Goal: Transaction & Acquisition: Purchase product/service

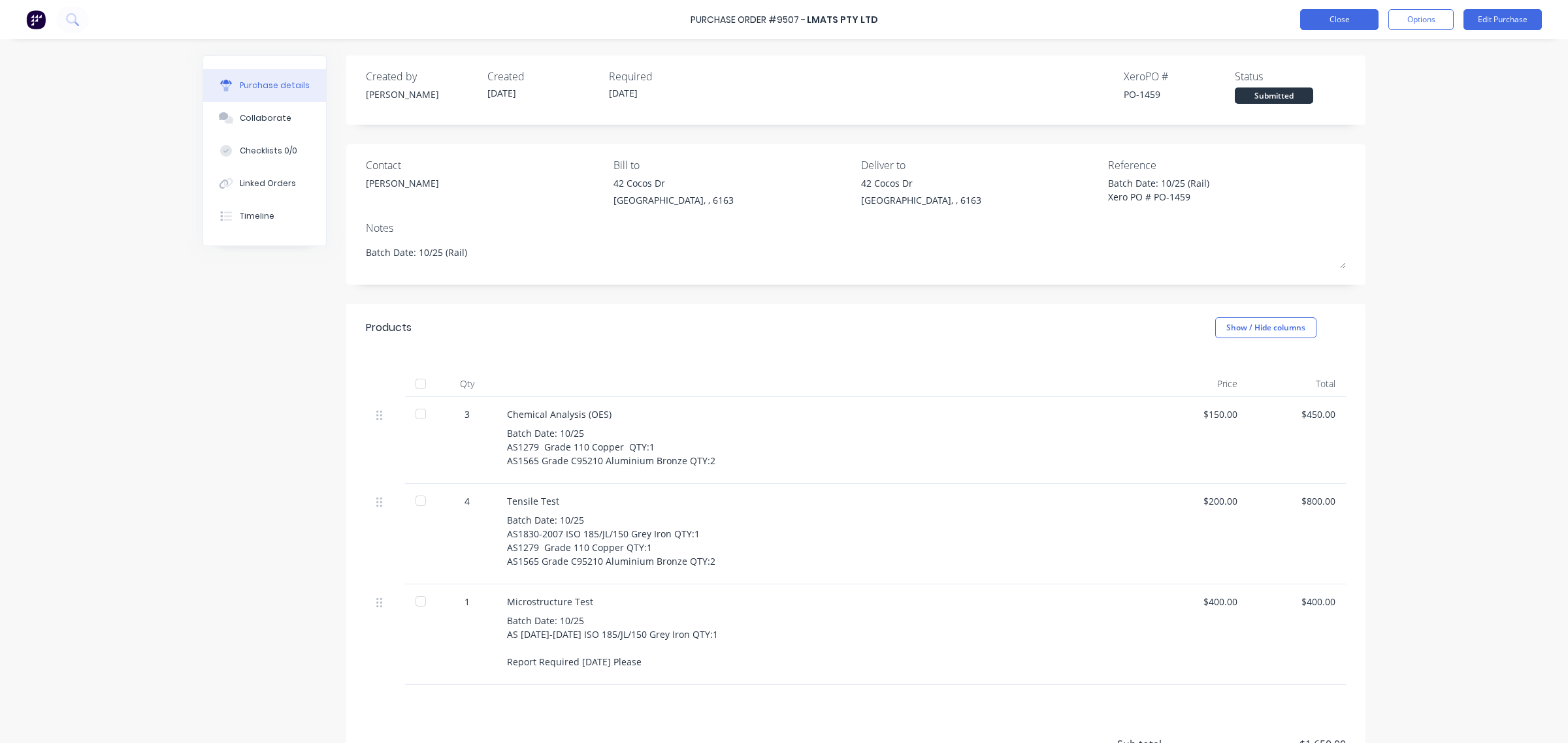
click at [1345, 21] on button "Close" at bounding box center [1340, 20] width 79 height 21
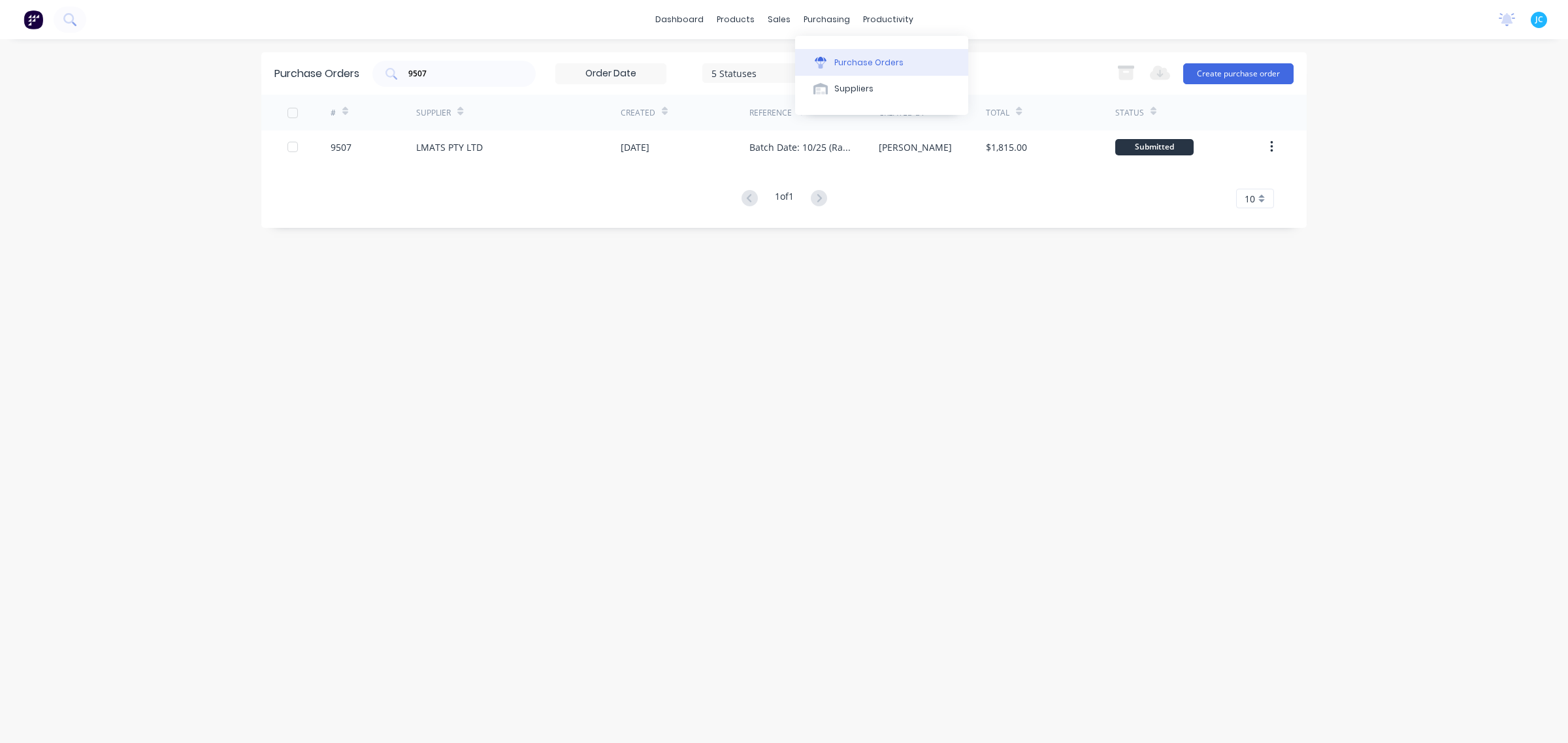
click at [844, 60] on div "Purchase Orders" at bounding box center [869, 62] width 69 height 12
click at [864, 62] on div "Purchase Orders" at bounding box center [869, 62] width 69 height 12
click at [864, 64] on div "Purchase Orders" at bounding box center [869, 62] width 69 height 12
click at [543, 72] on div "9507 5 Statuses 5 Statuses" at bounding box center [593, 73] width 441 height 26
click at [479, 71] on input "9507" at bounding box center [460, 74] width 108 height 13
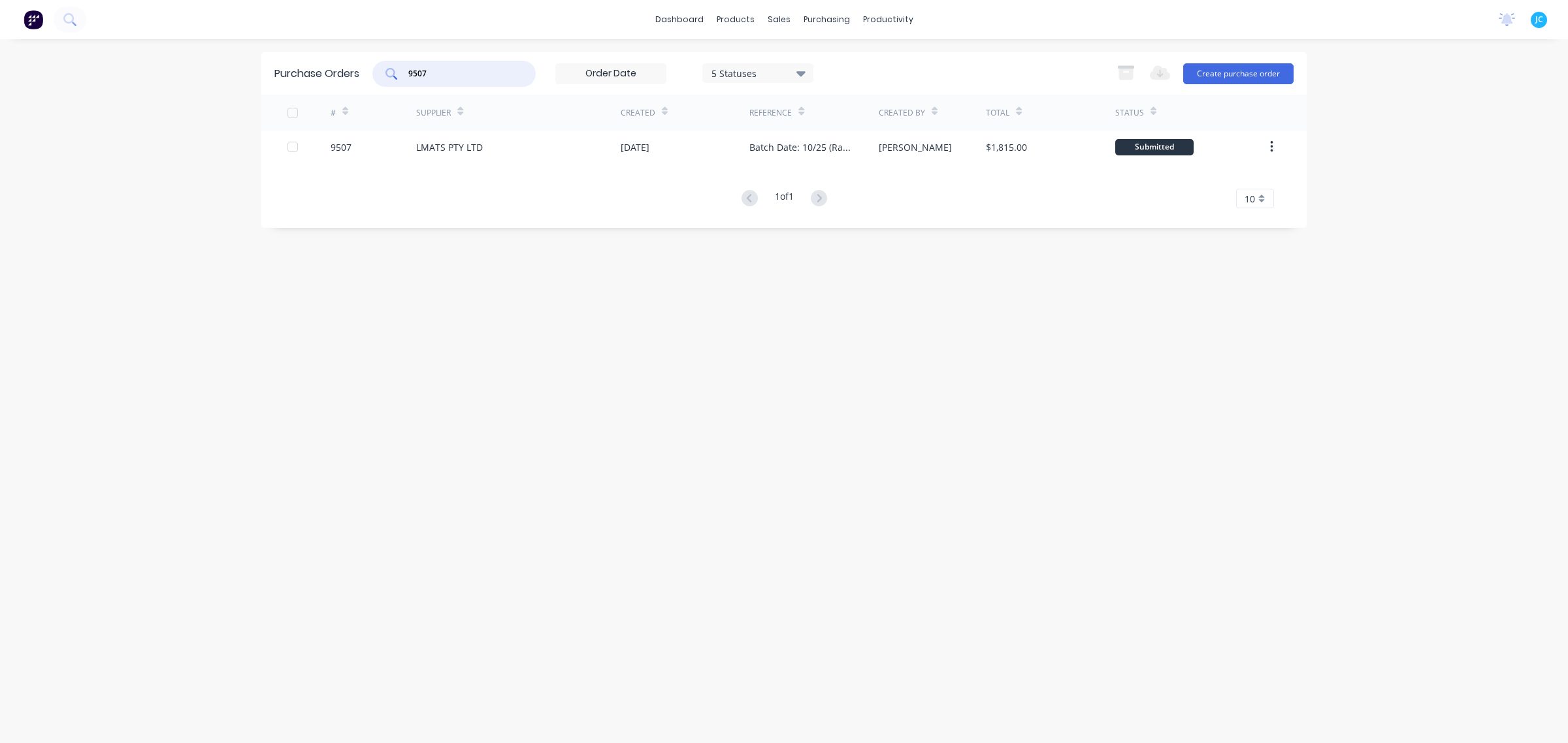
drag, startPoint x: 479, startPoint y: 71, endPoint x: 304, endPoint y: 75, distance: 175.0
click at [304, 75] on div "Purchase Orders 9507 5 Statuses 5 Statuses Export to Excel (XLSX) Create purcha…" at bounding box center [784, 73] width 1045 height 42
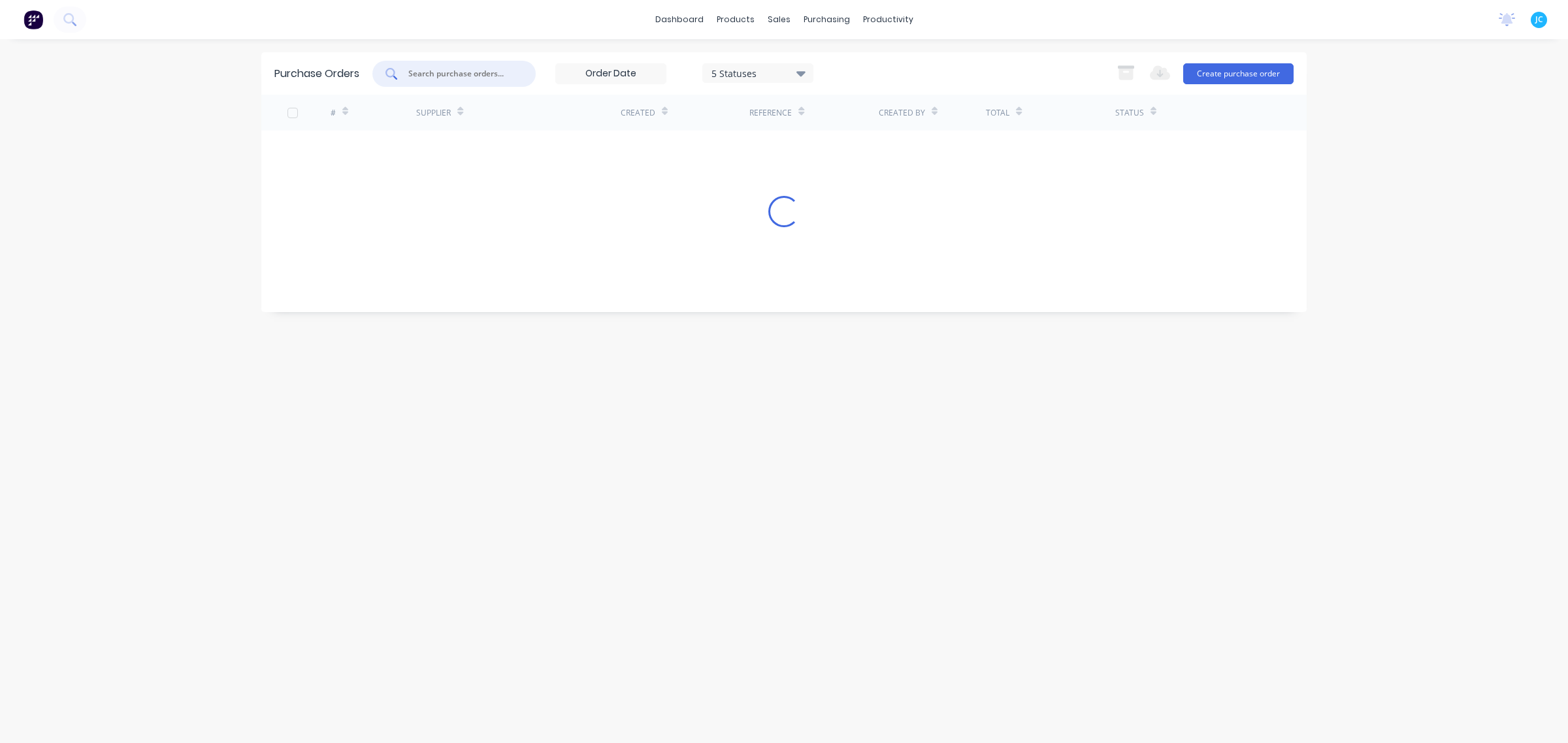
click at [457, 77] on input "text" at bounding box center [460, 74] width 108 height 13
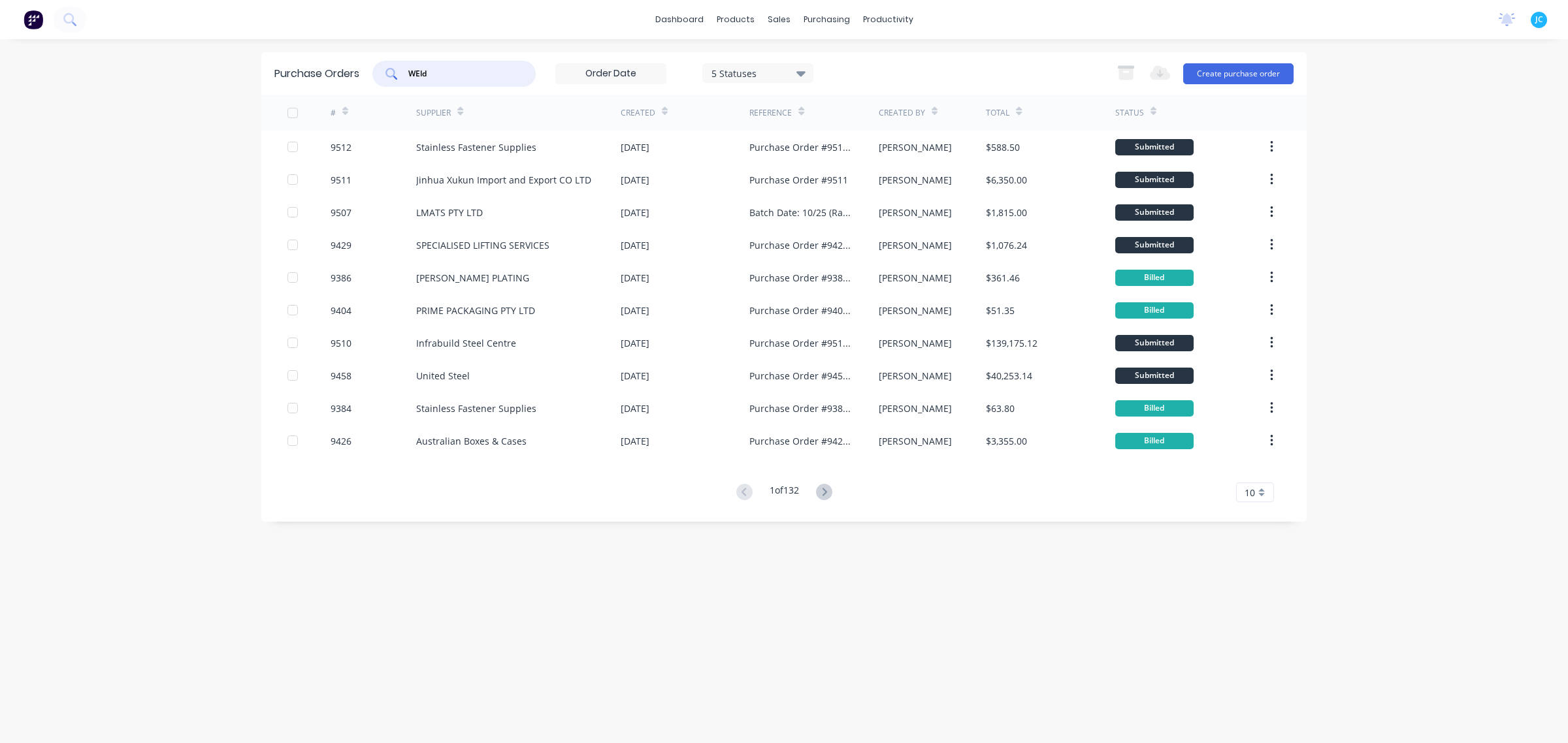
type input "WEld"
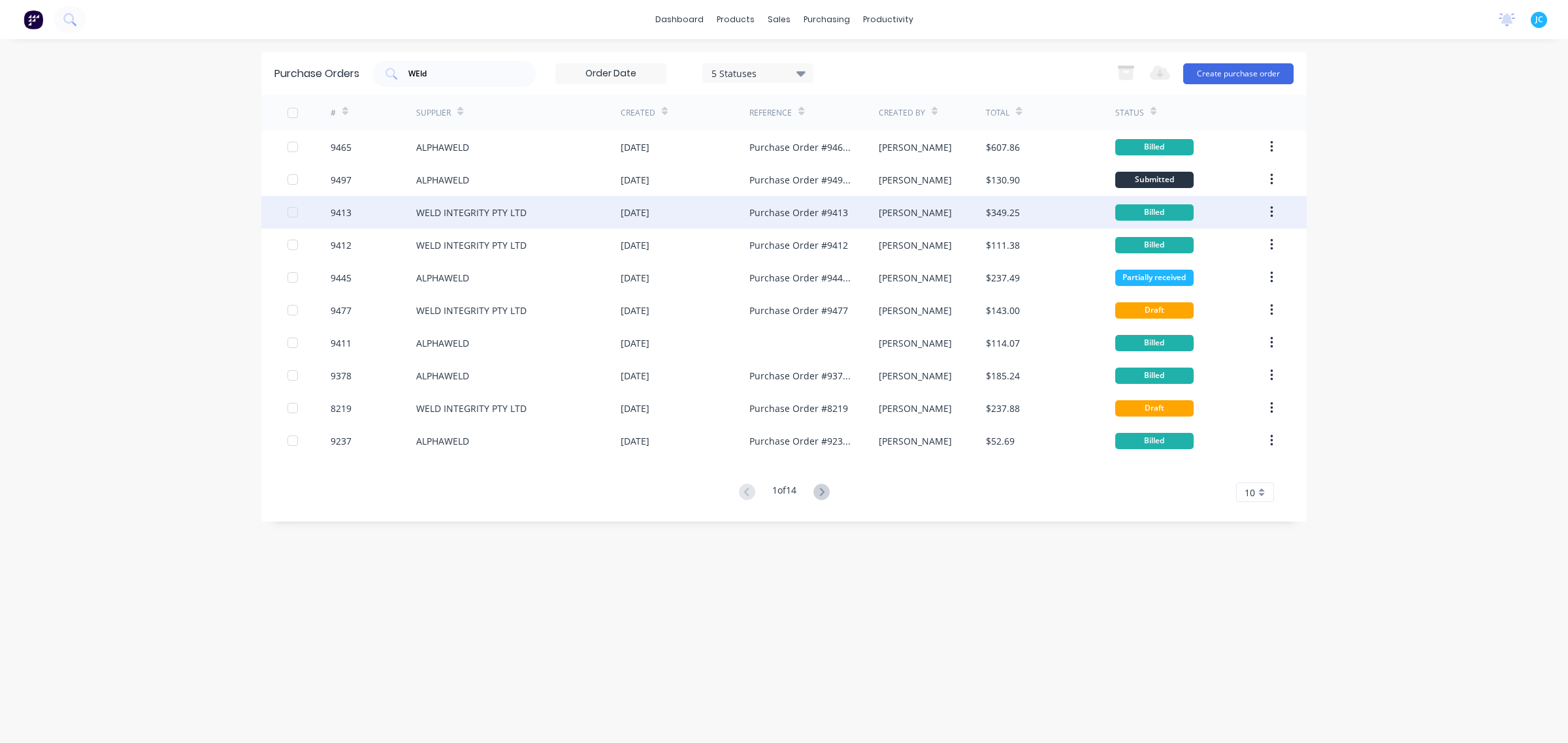
click at [467, 202] on div "WELD INTEGRITY PTY LTD" at bounding box center [518, 212] width 204 height 33
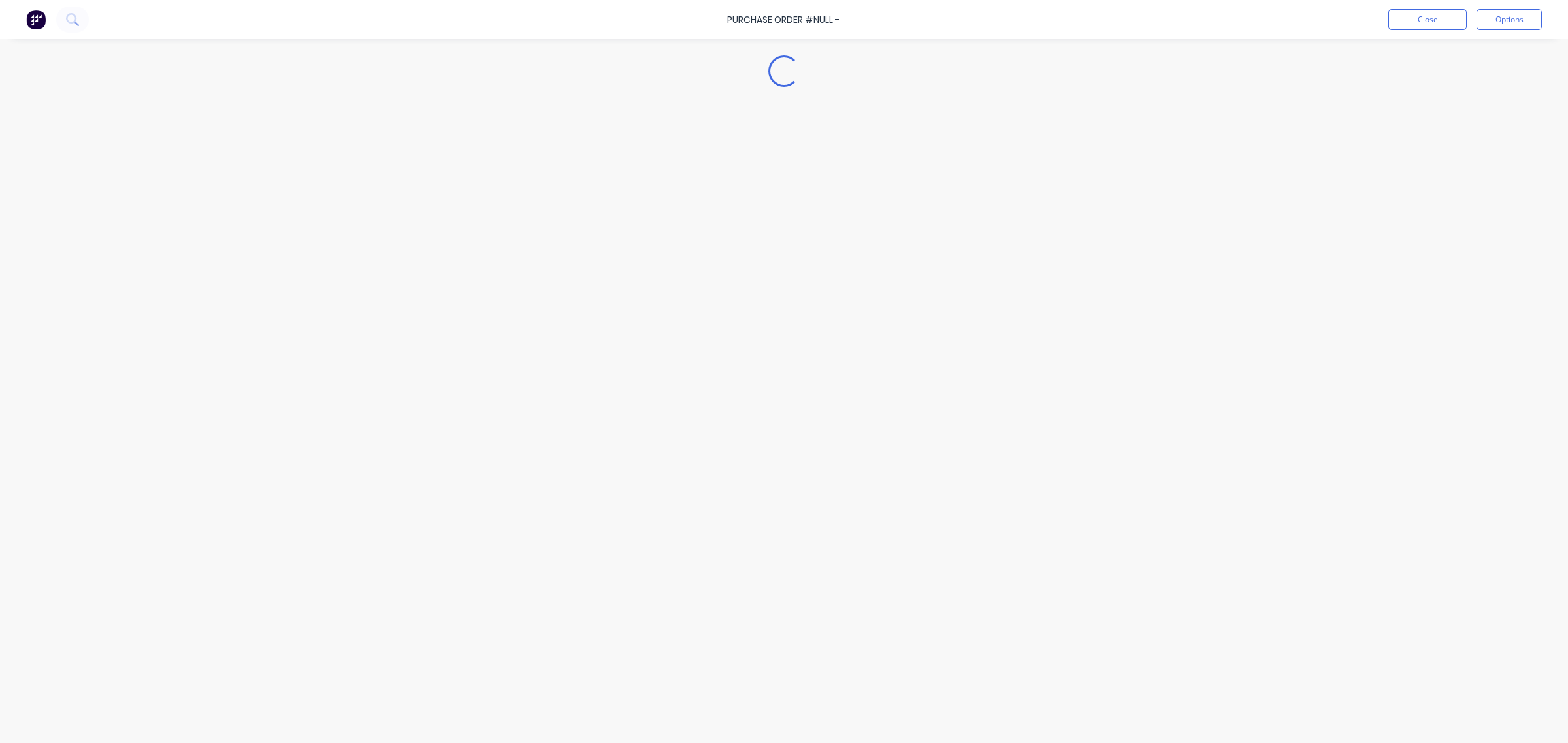
type textarea "x"
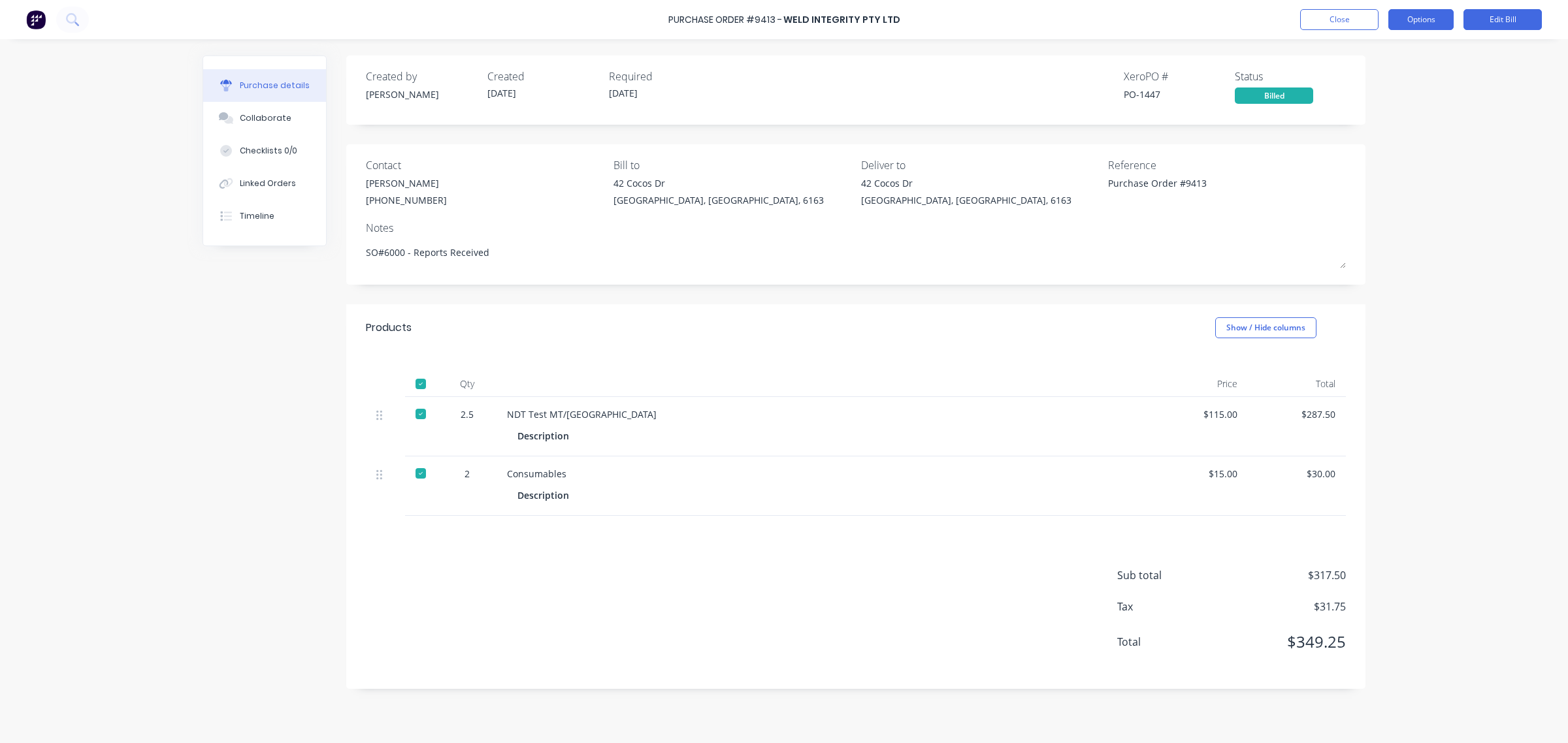
click at [1418, 25] on button "Options" at bounding box center [1421, 20] width 65 height 21
click at [1464, 207] on div "Purchase Order #9413 - WELD INTEGRITY PTY LTD Close Options Print / Email Conve…" at bounding box center [784, 371] width 1568 height 743
click at [1334, 17] on button "Close" at bounding box center [1340, 20] width 79 height 21
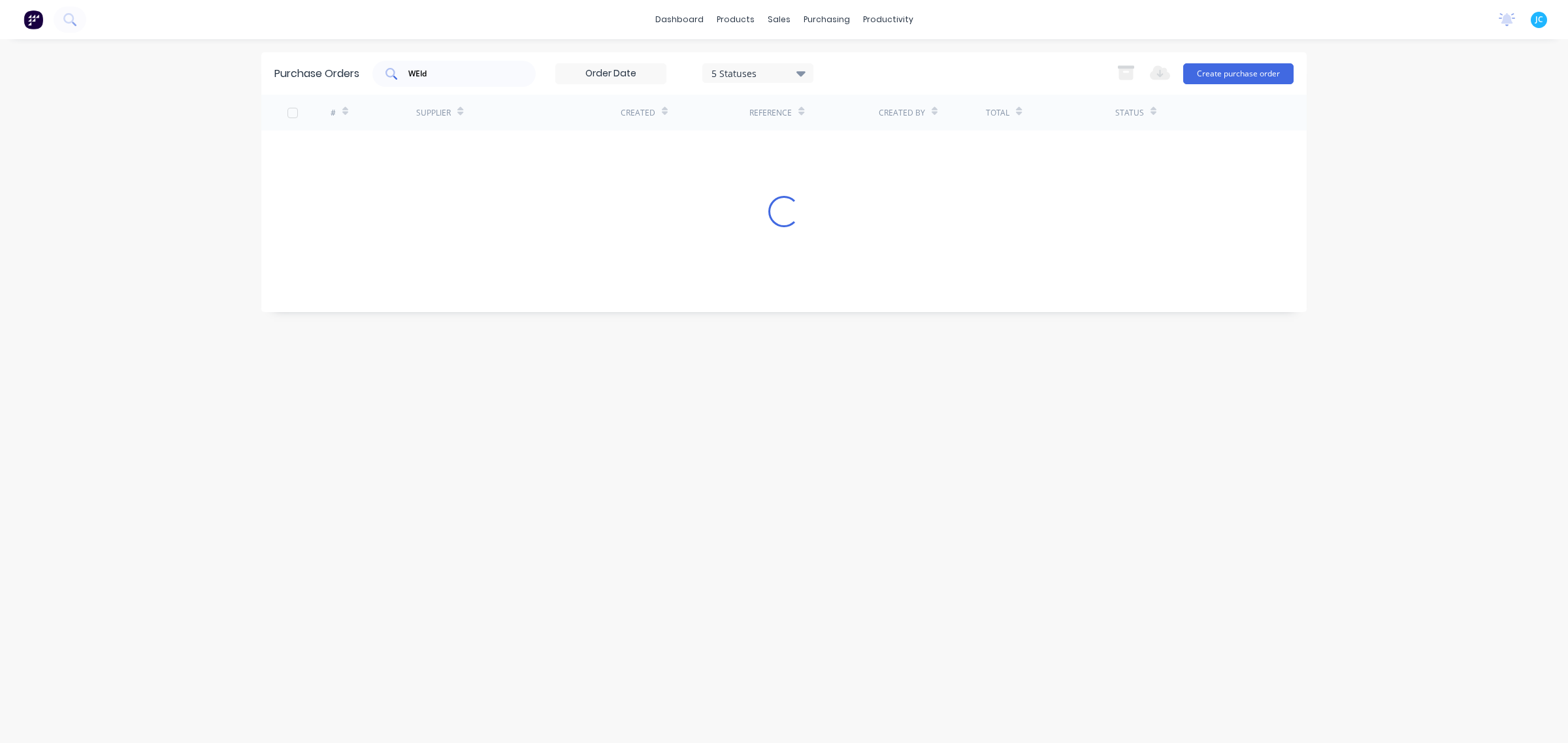
click at [526, 71] on div "WEld" at bounding box center [454, 73] width 163 height 26
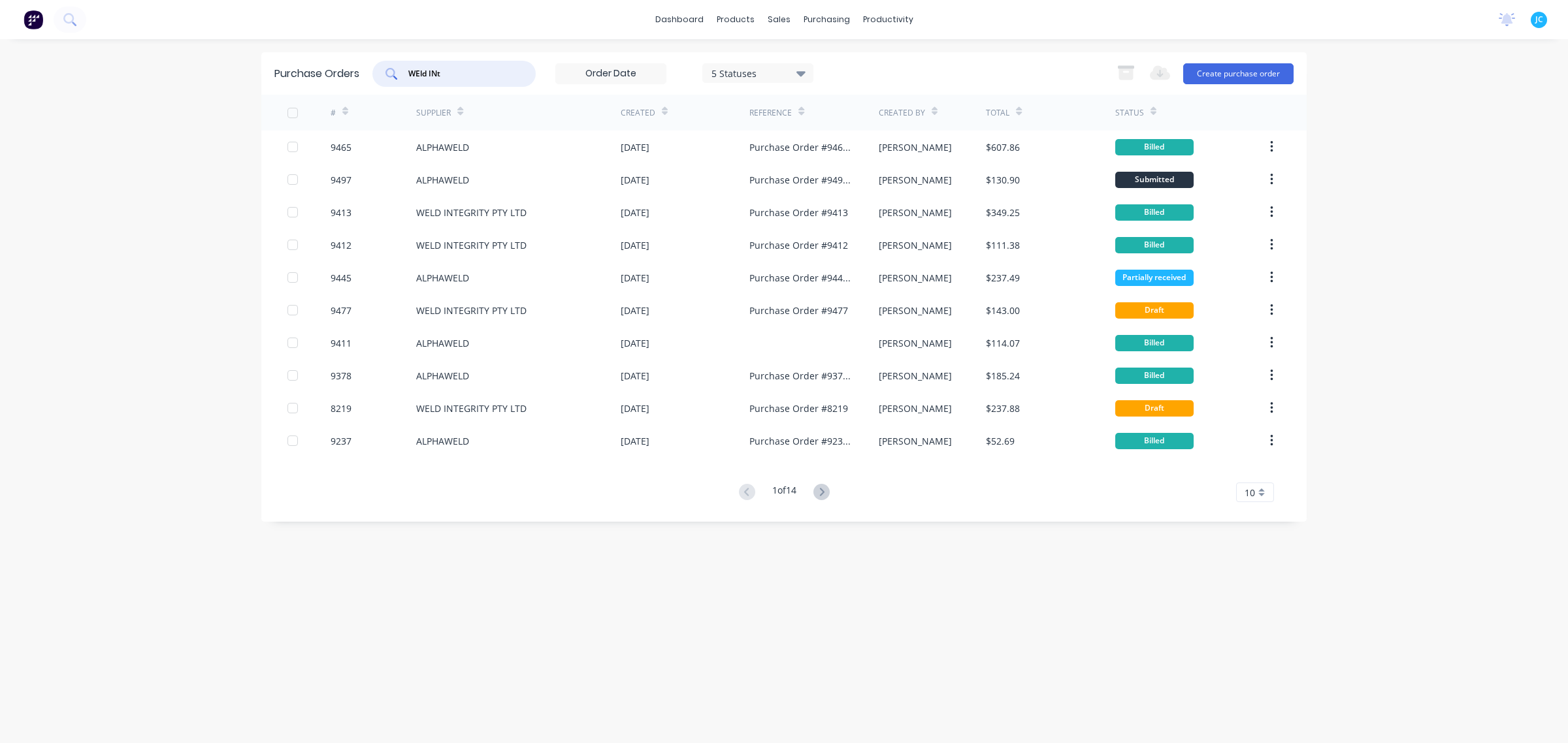
type input "WEld INt"
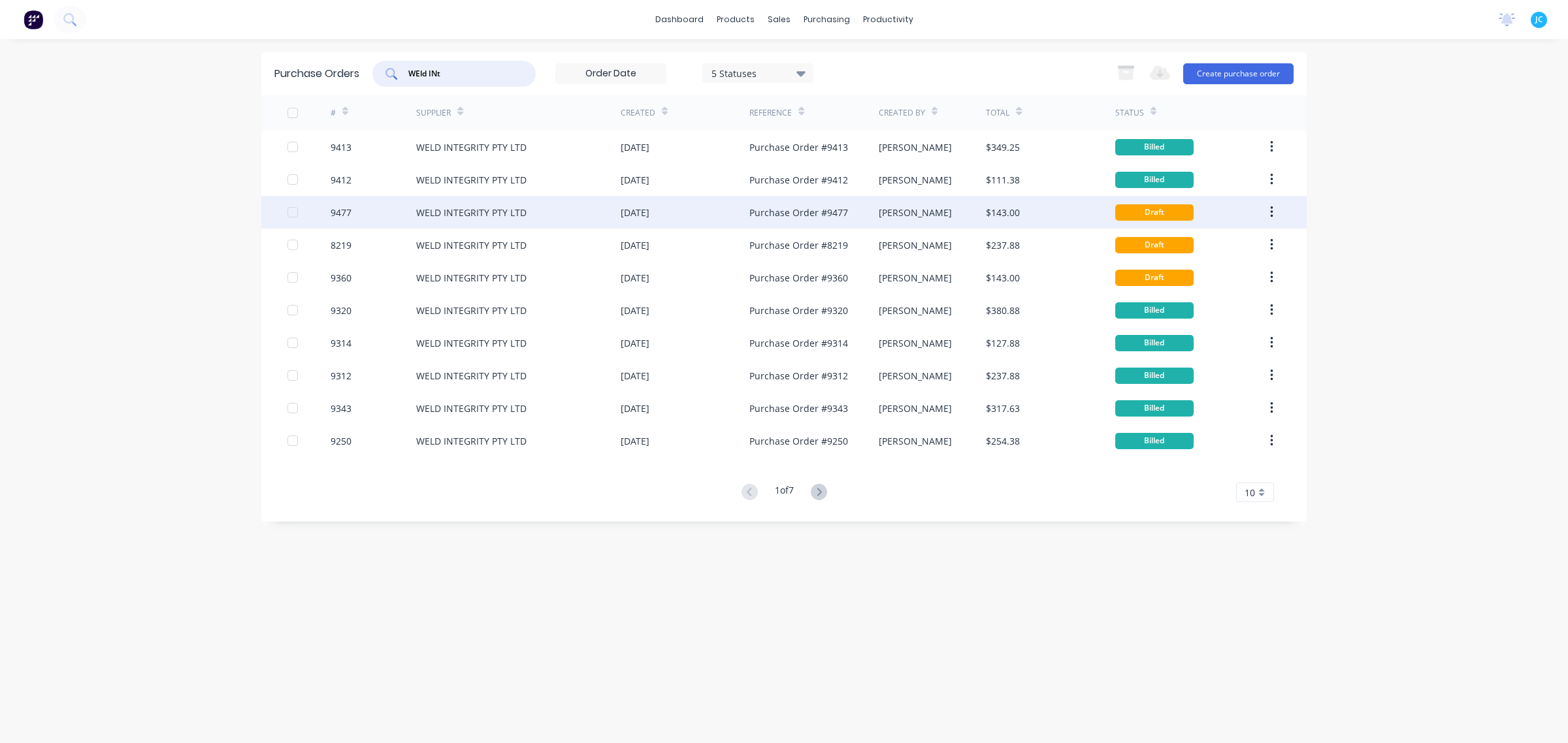
click at [893, 214] on div "[PERSON_NAME]" at bounding box center [915, 213] width 73 height 13
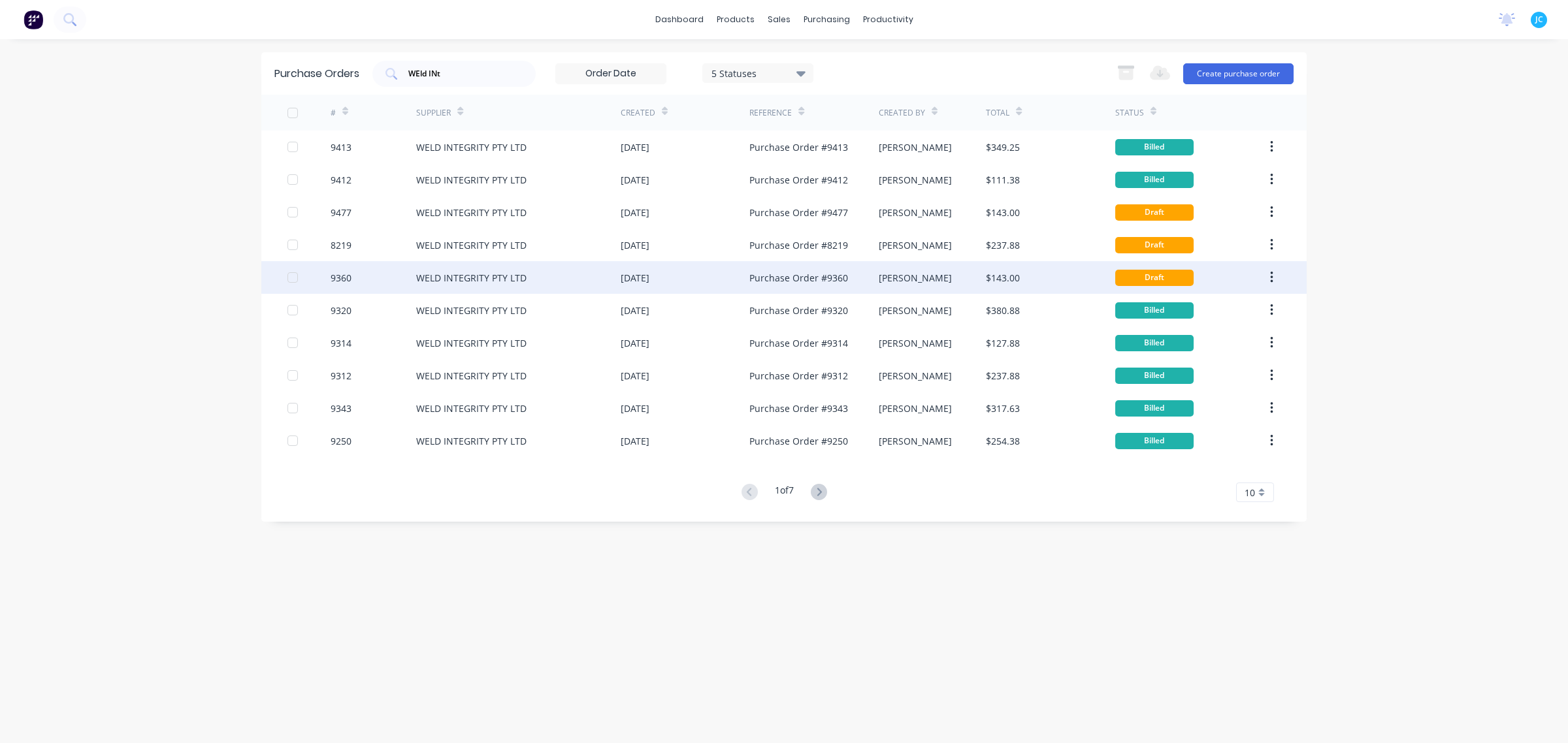
click at [884, 282] on div "[PERSON_NAME]" at bounding box center [915, 278] width 73 height 13
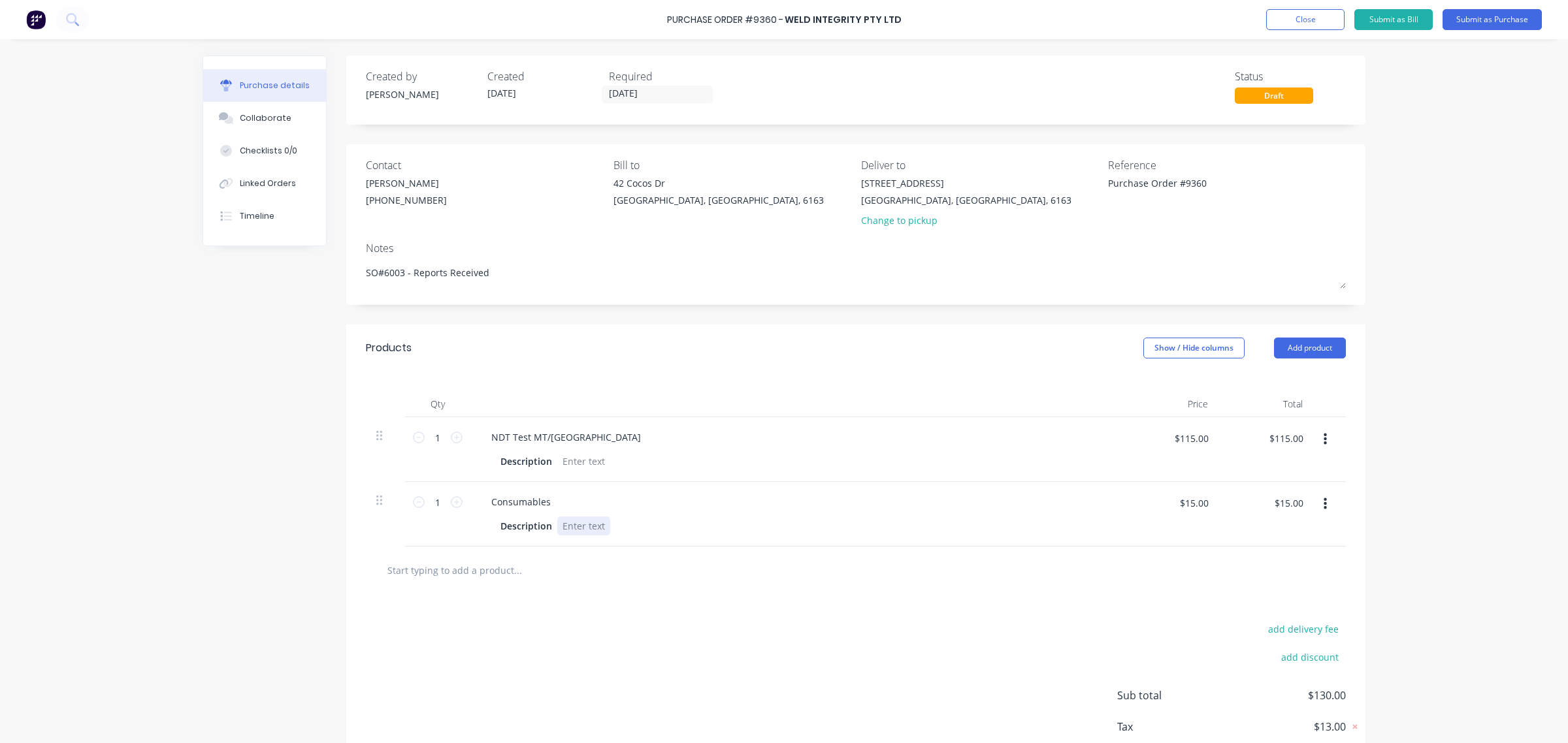
type textarea "x"
click at [628, 532] on div "Description" at bounding box center [794, 526] width 598 height 19
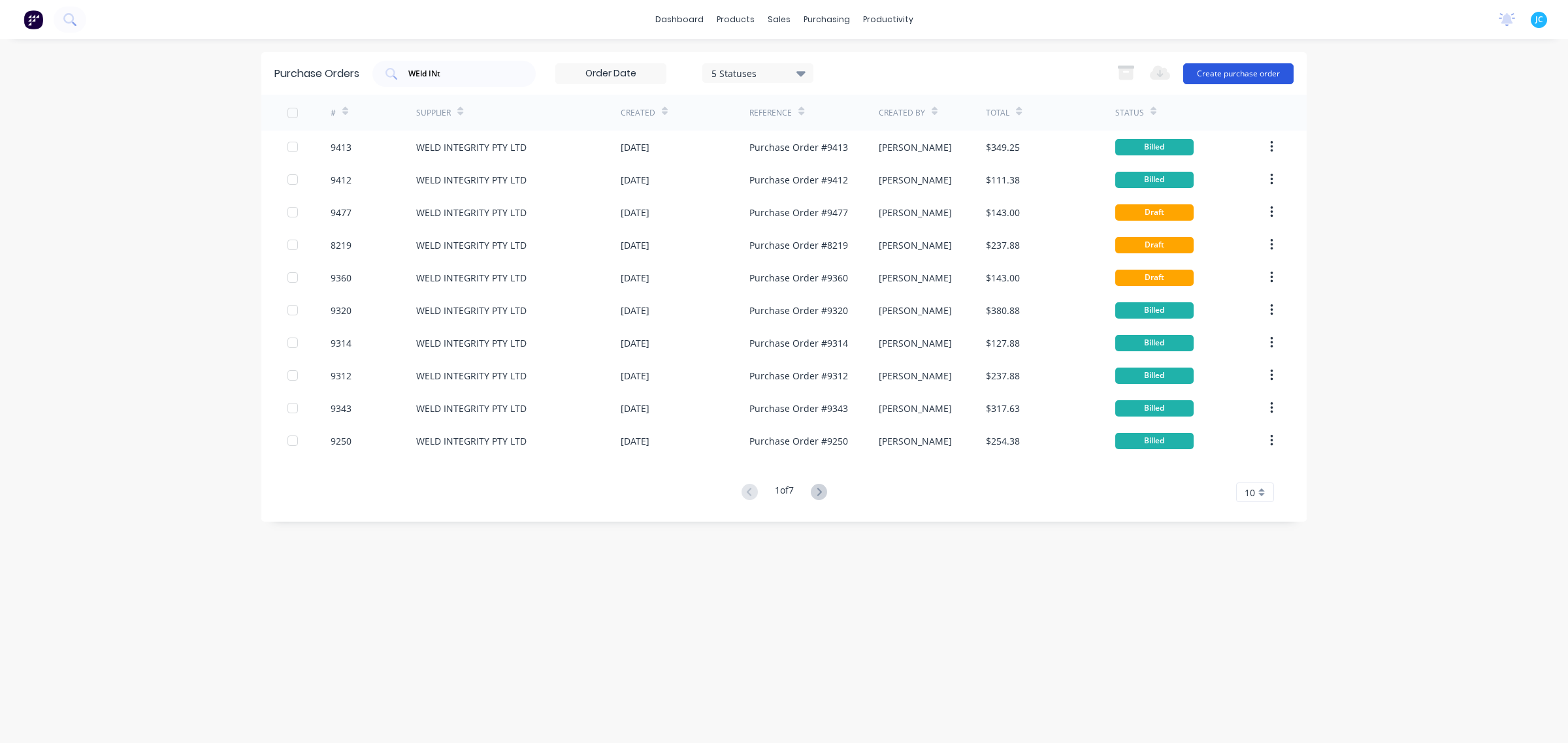
click at [1239, 70] on button "Create purchase order" at bounding box center [1238, 74] width 110 height 21
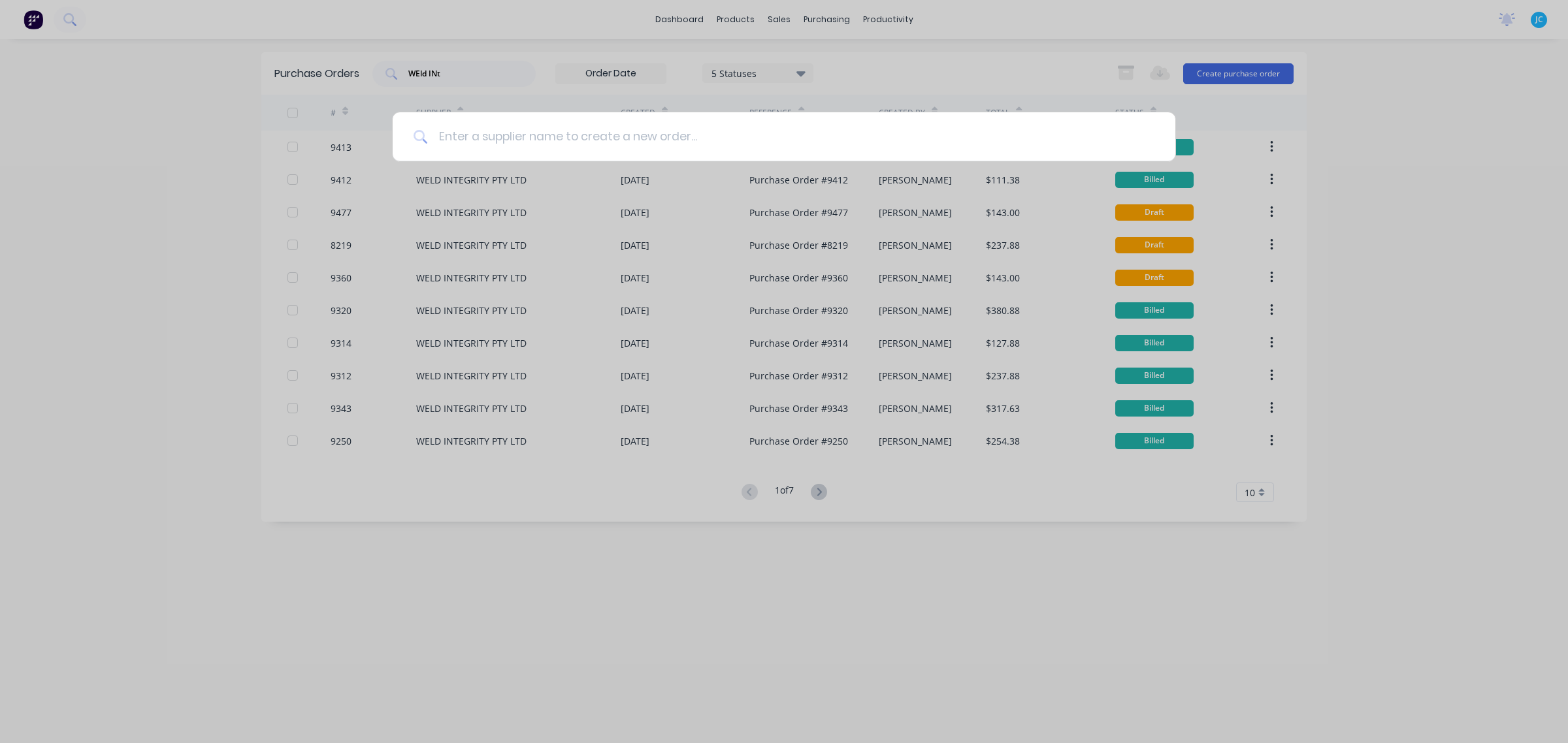
click at [480, 134] on input at bounding box center [791, 136] width 727 height 49
type input "weld int"
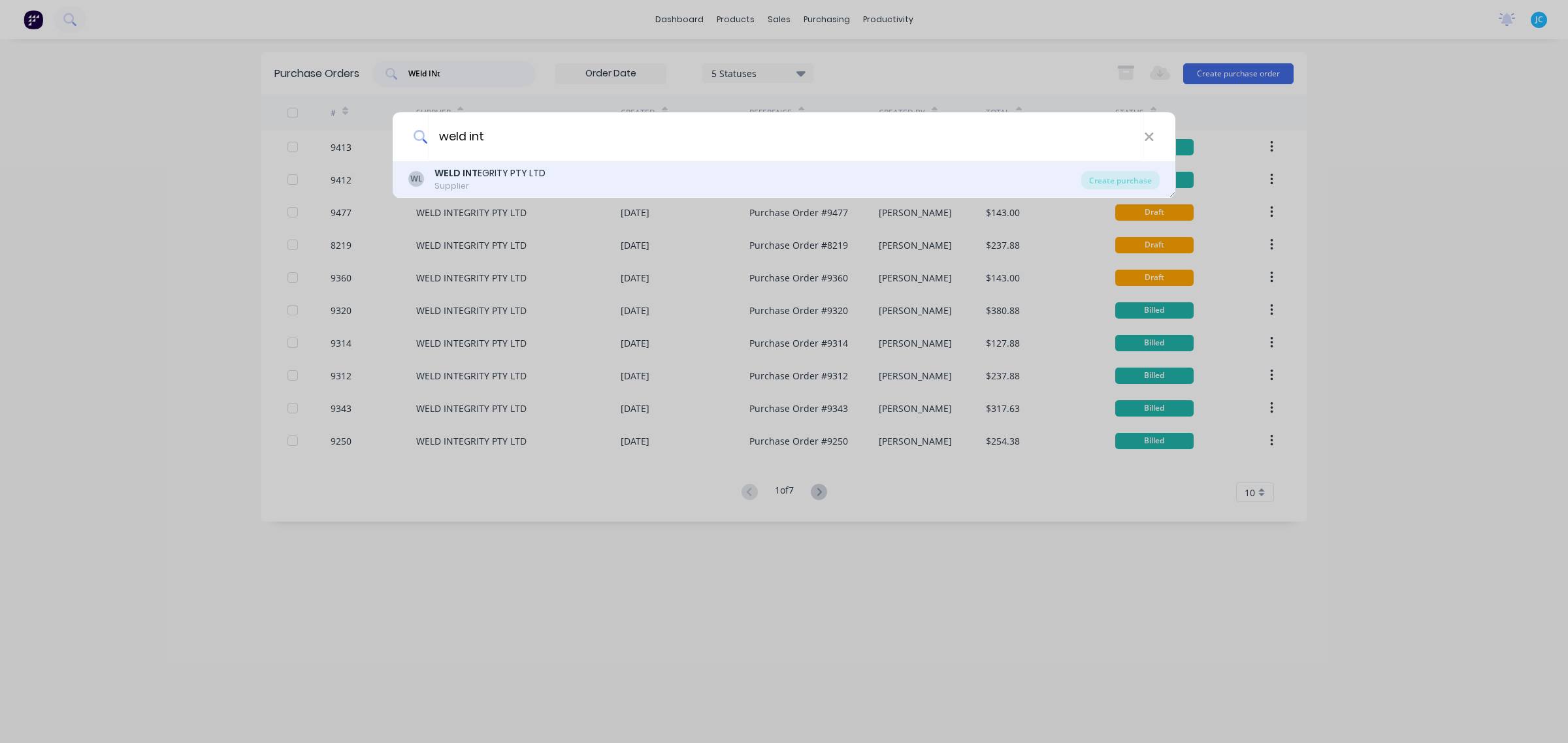
click at [465, 171] on b "WELD INT" at bounding box center [456, 174] width 43 height 13
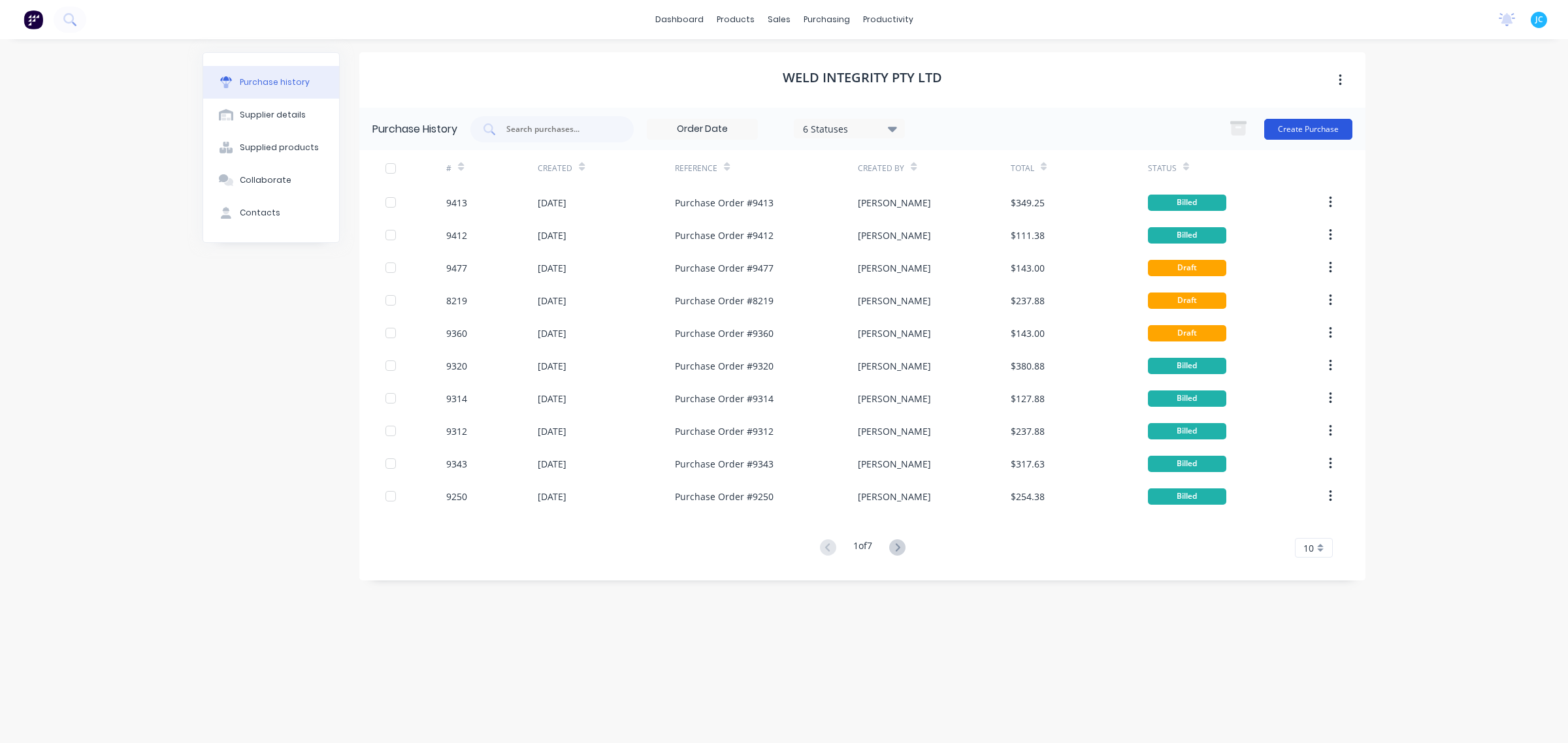
click at [1318, 128] on button "Create Purchase" at bounding box center [1308, 129] width 88 height 21
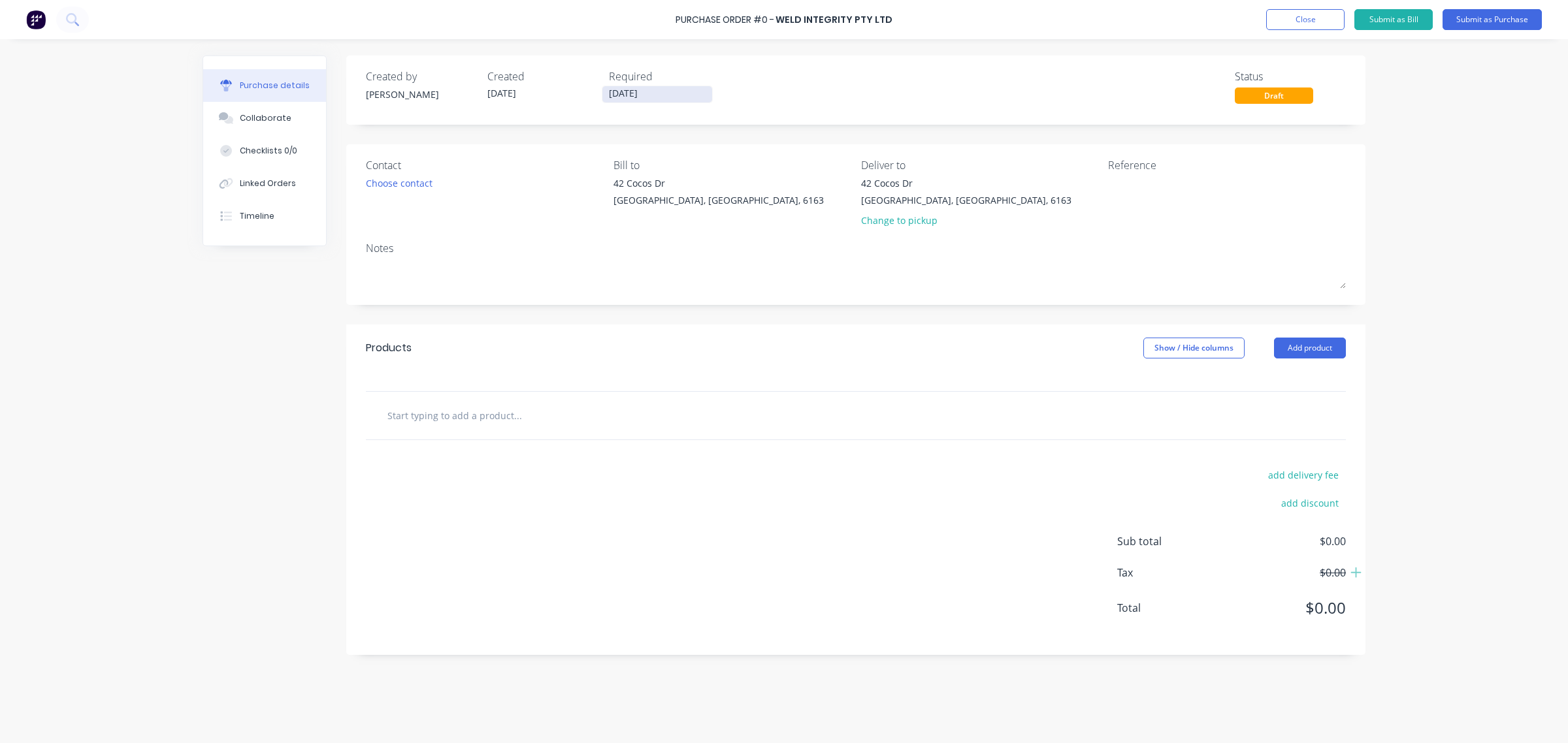
click at [637, 91] on input "[DATE]" at bounding box center [657, 94] width 109 height 16
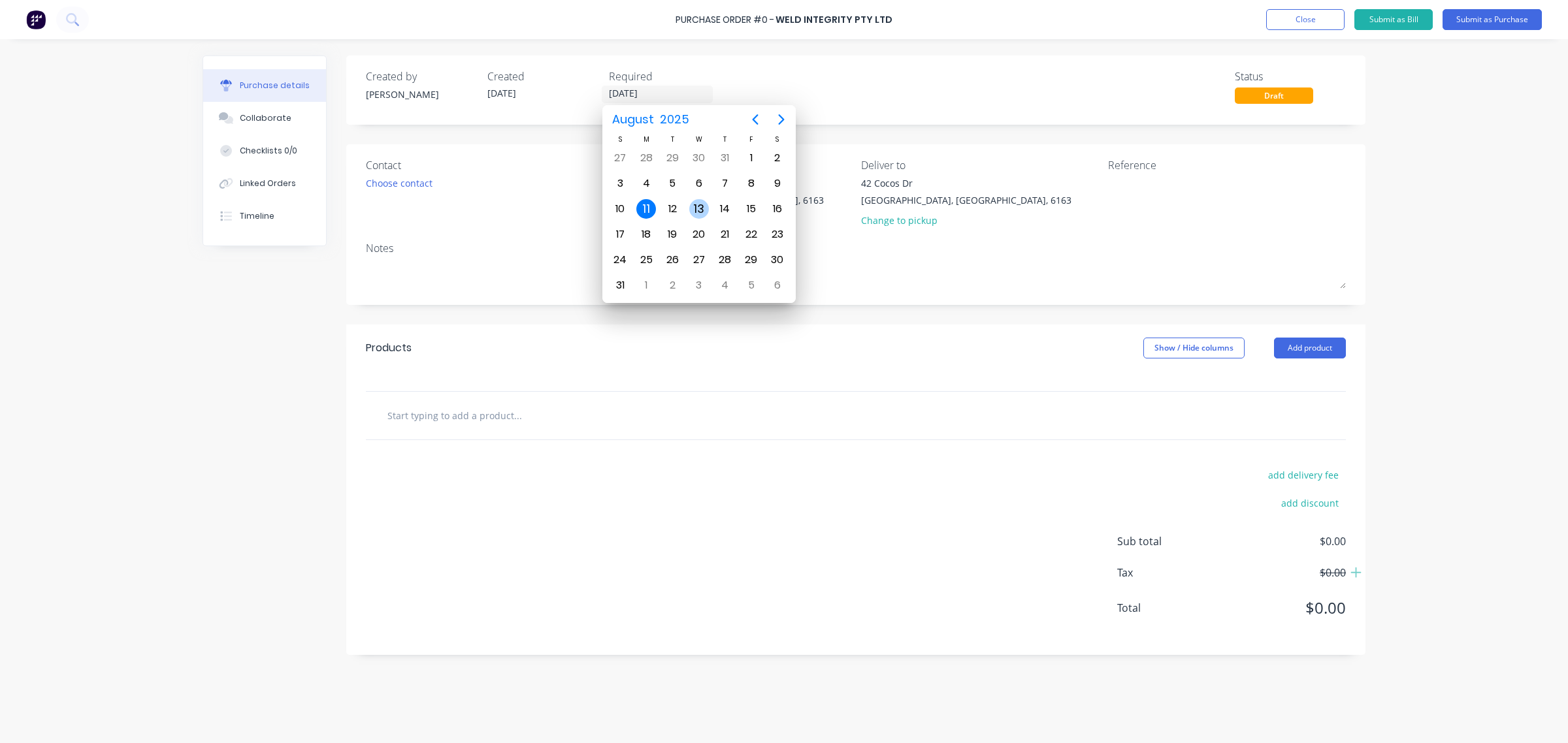
click at [699, 204] on div "13" at bounding box center [699, 209] width 19 height 19
type input "[DATE]"
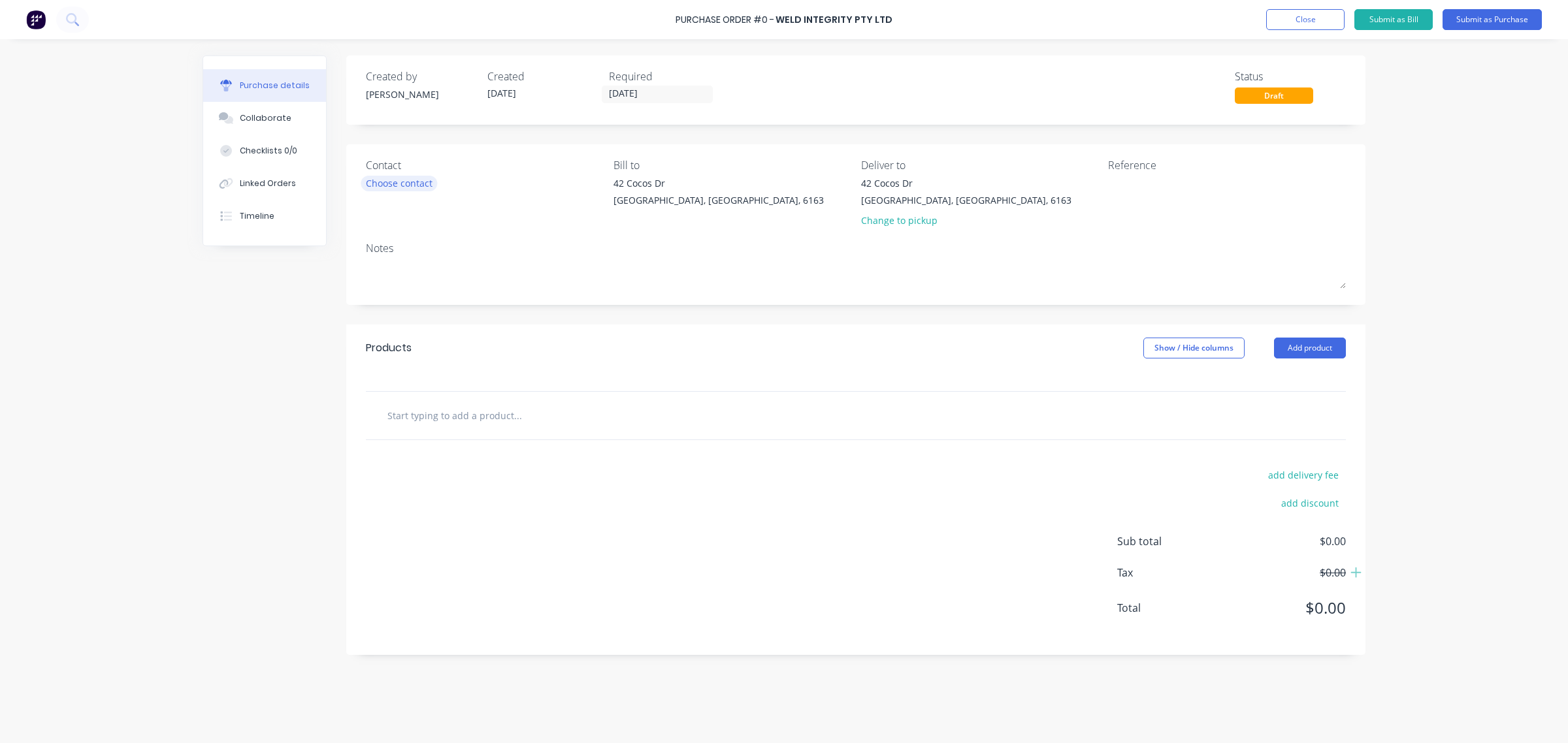
click at [432, 183] on div "Choose contact" at bounding box center [398, 183] width 66 height 13
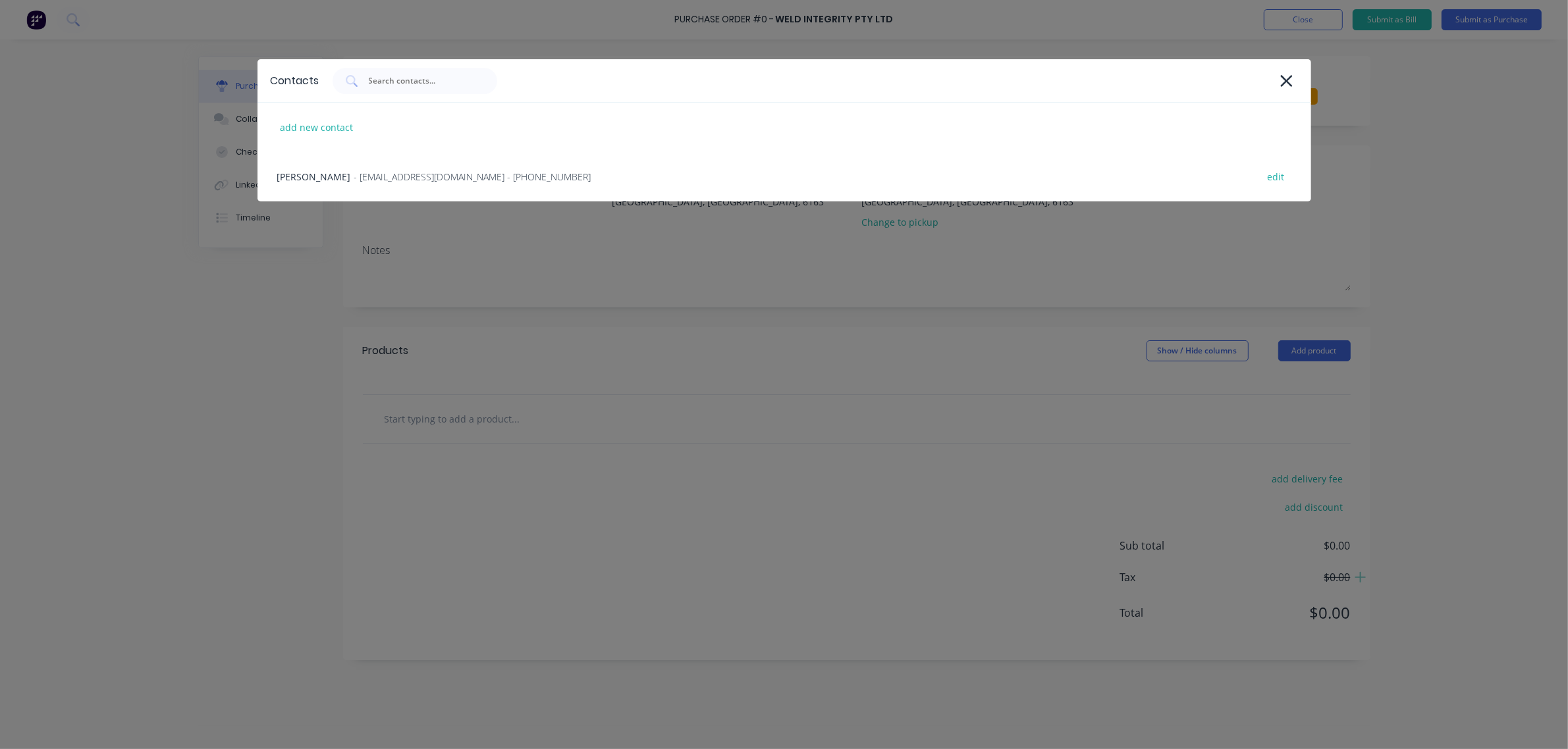
click at [432, 183] on span "- [EMAIL_ADDRESS][DOMAIN_NAME] - [PHONE_NUMBER]" at bounding box center [473, 177] width 237 height 14
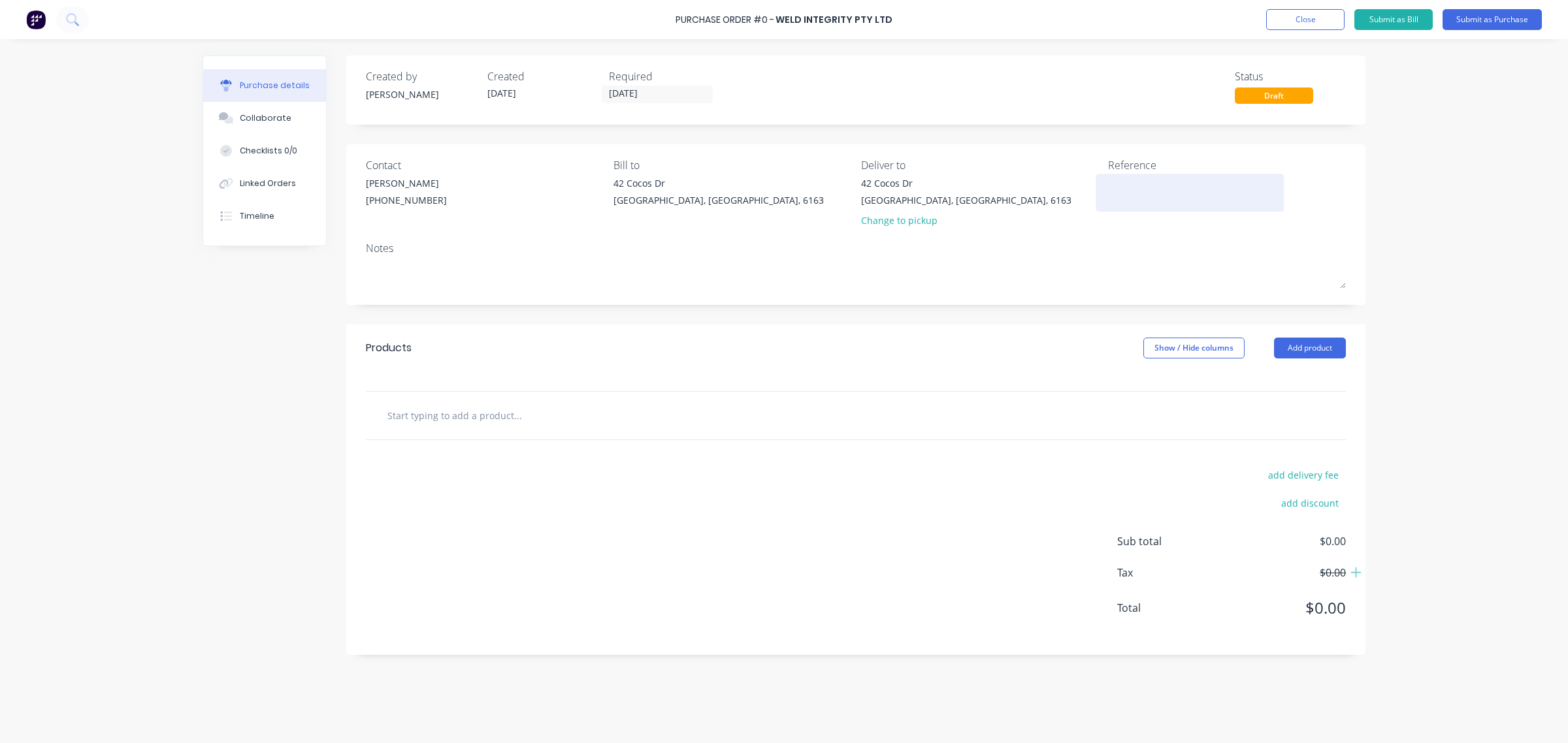
click at [1171, 183] on textarea at bounding box center [1189, 191] width 163 height 30
click at [446, 253] on div "Notes" at bounding box center [855, 248] width 980 height 15
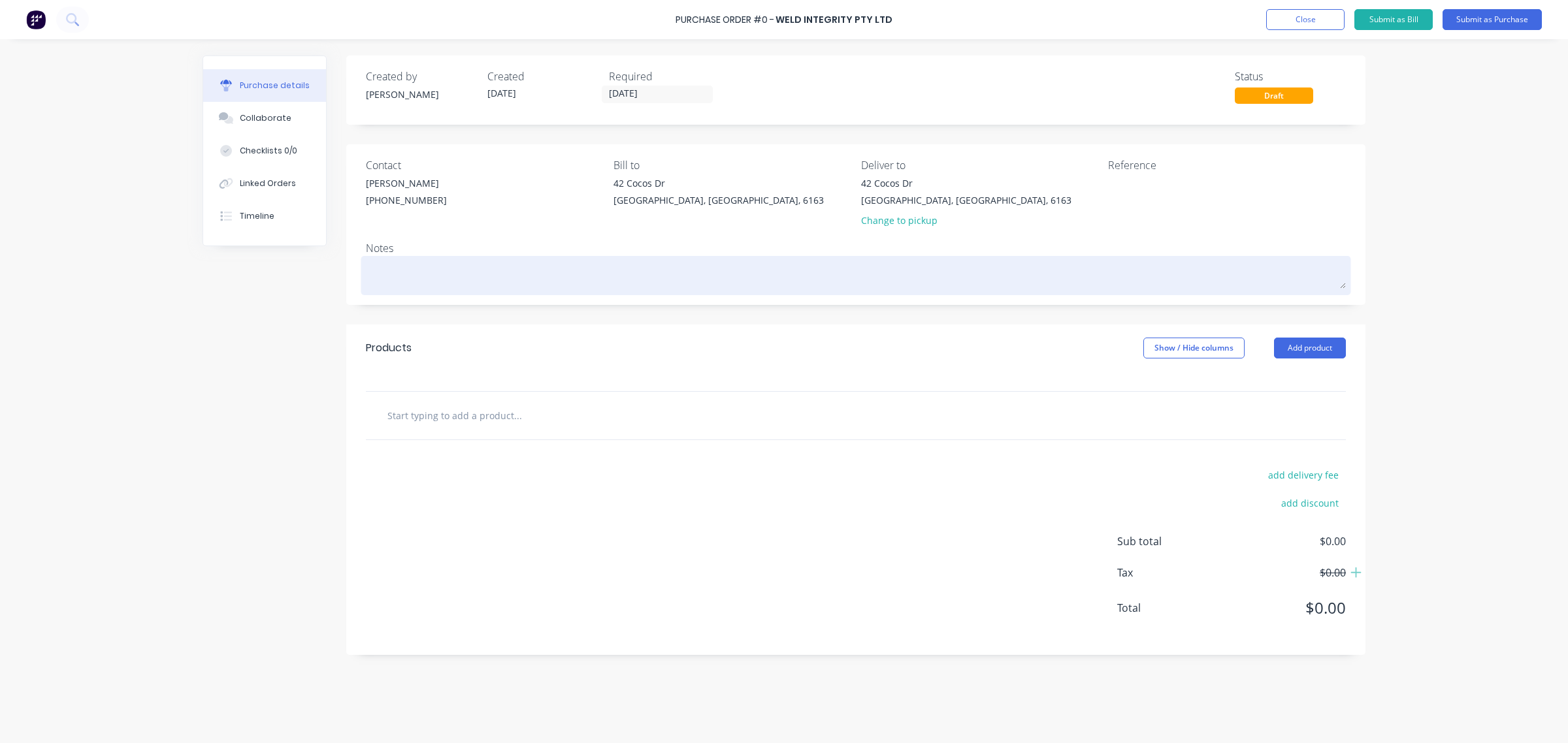
click at [449, 266] on textarea at bounding box center [855, 273] width 980 height 30
type textarea "x"
type textarea "S"
type textarea "x"
type textarea "SO"
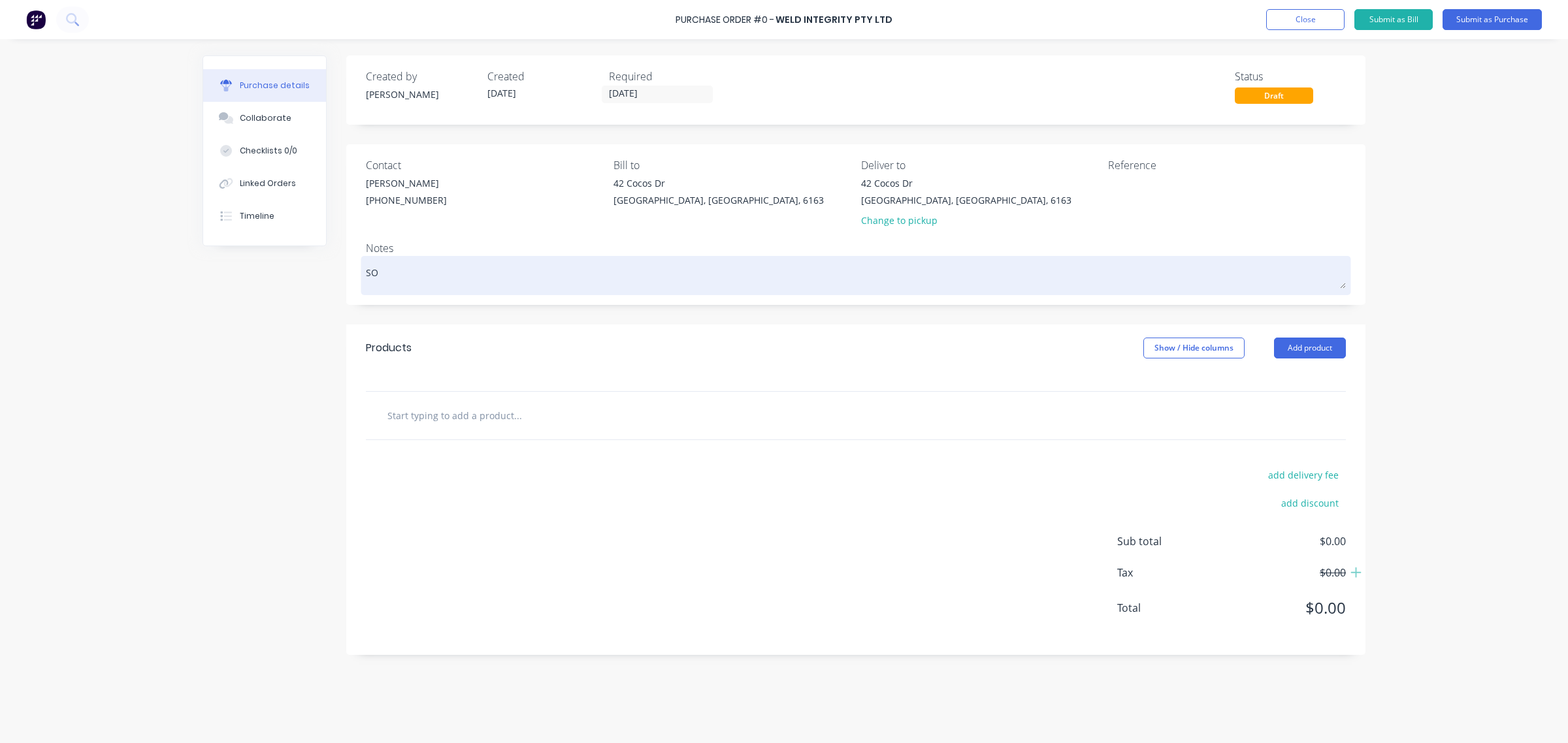
type textarea "x"
type textarea "SO6"
type textarea "x"
type textarea "SO61"
type textarea "x"
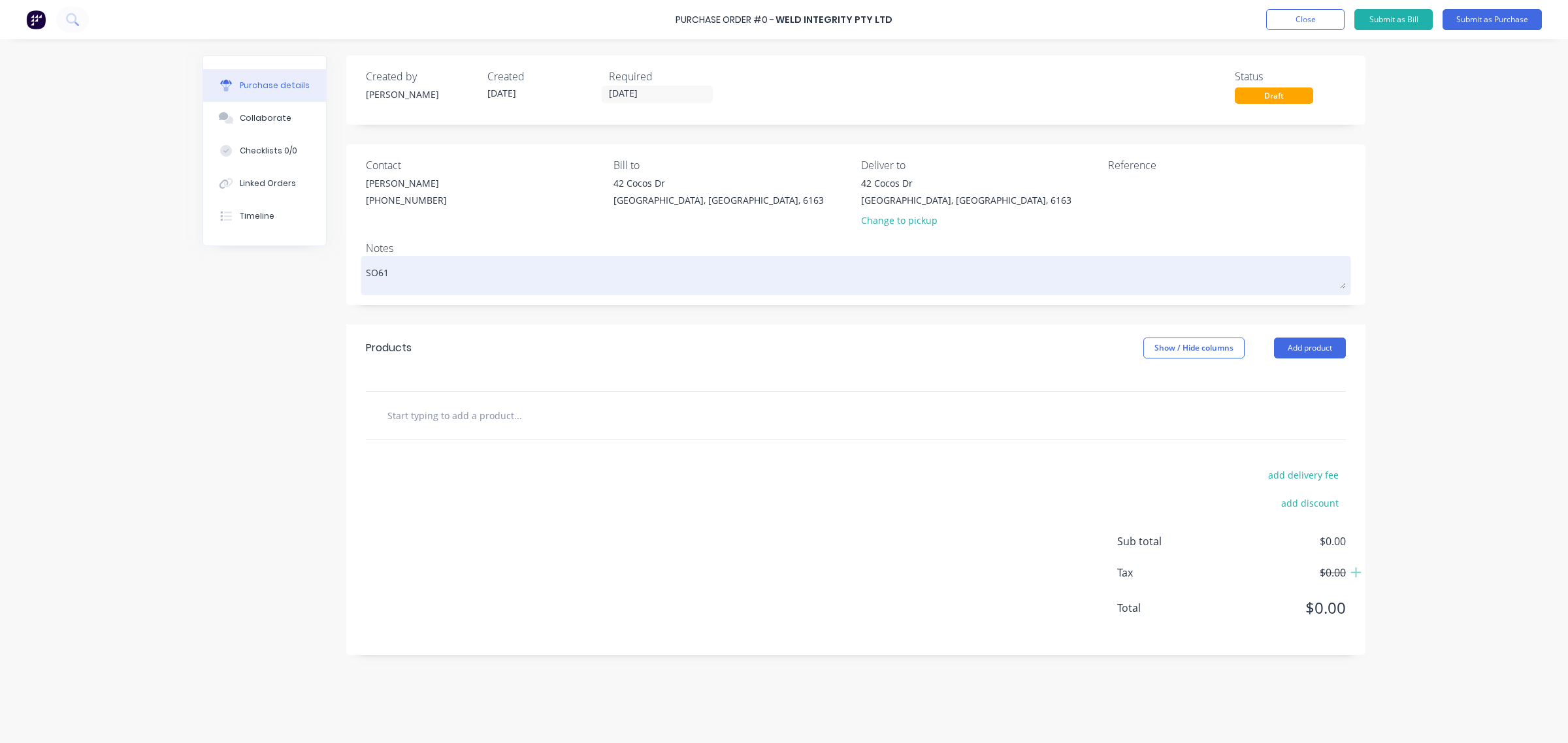
type textarea "SO615"
type textarea "x"
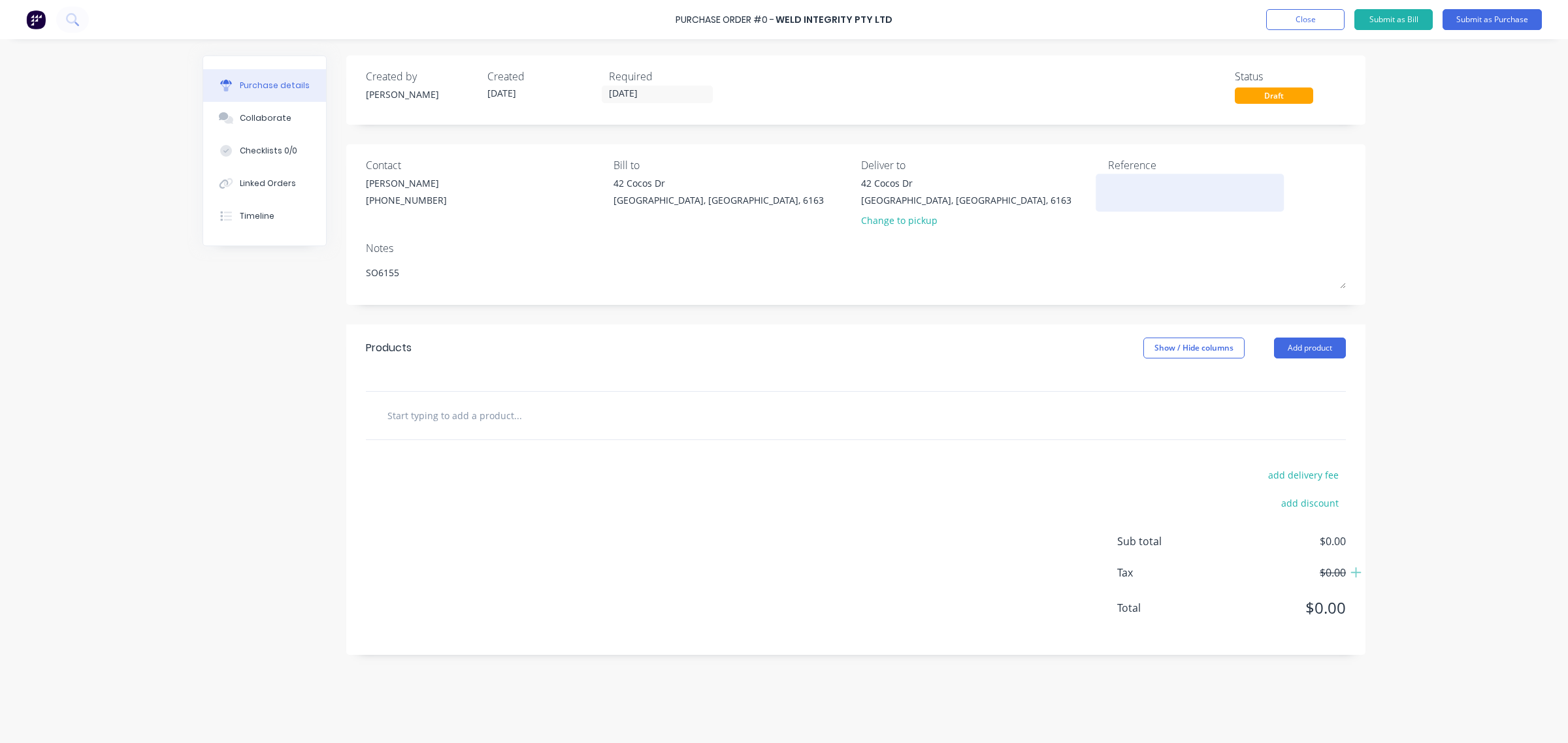
type textarea "SO6155"
type textarea "x"
type textarea "SO6155"
click at [1153, 203] on textarea at bounding box center [1189, 191] width 163 height 30
type textarea "SO#6155"
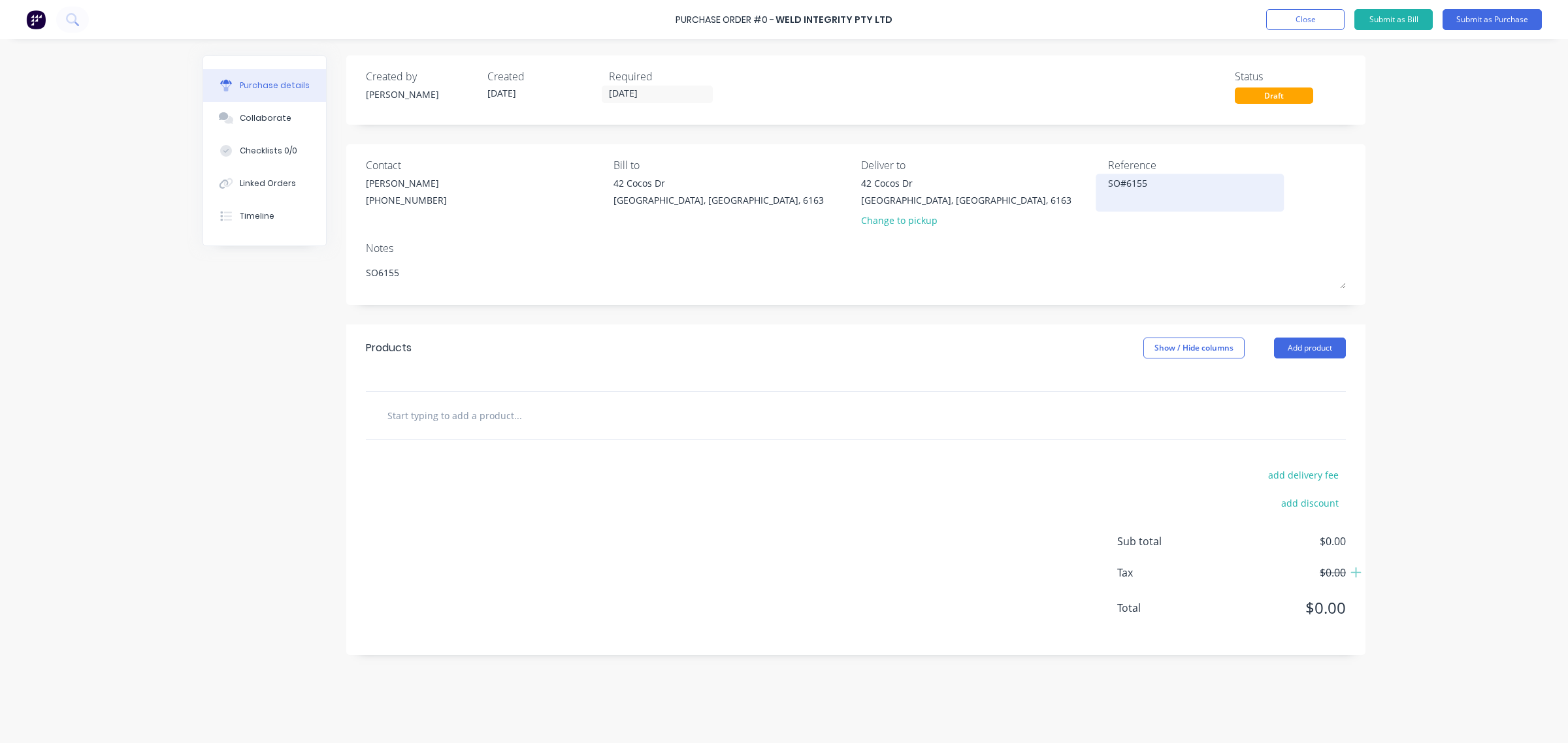
type textarea "x"
type textarea "SO#615"
type textarea "x"
type textarea "SO#61"
type textarea "x"
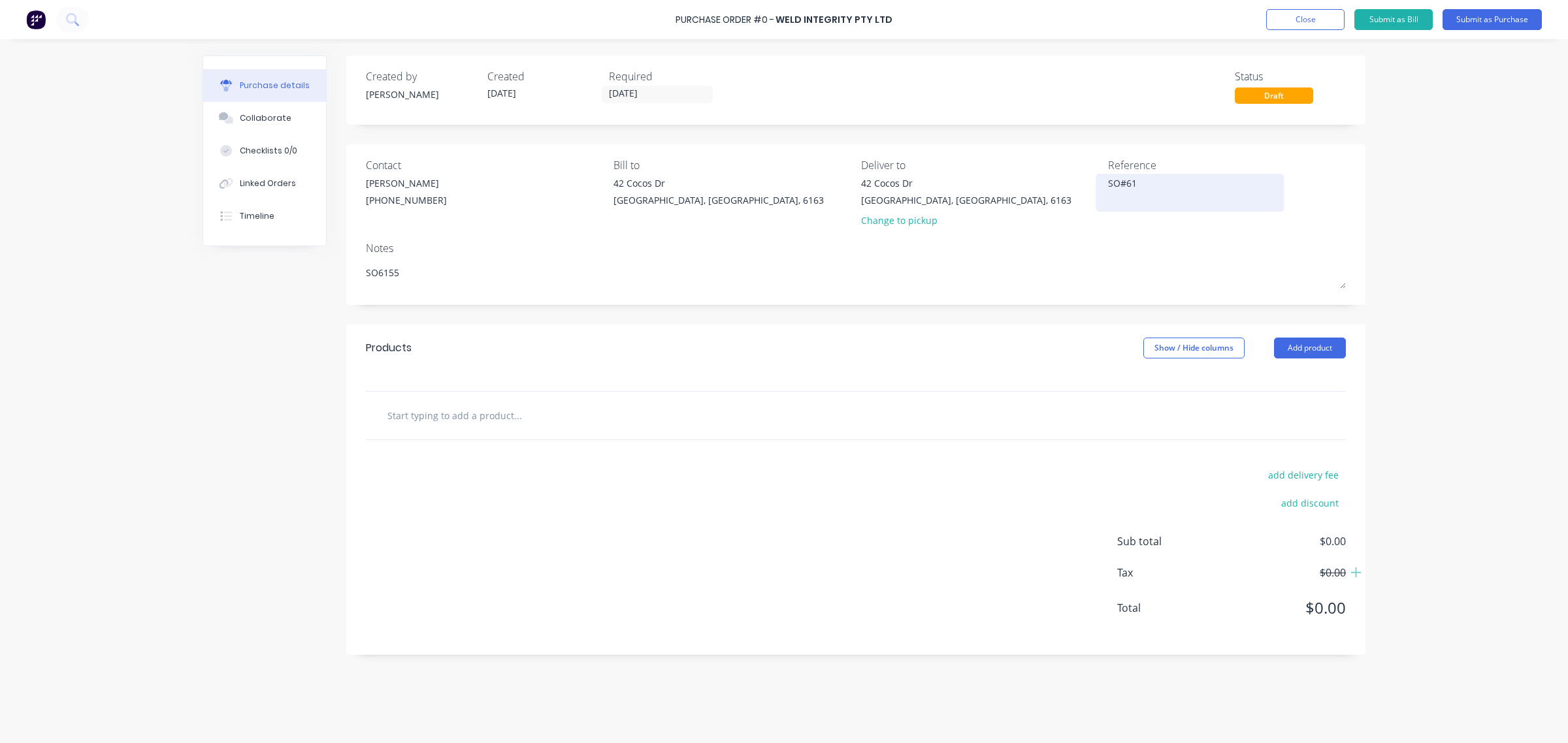
type textarea "SO#6"
type textarea "x"
type textarea "SO#"
type textarea "x"
type textarea "SO"
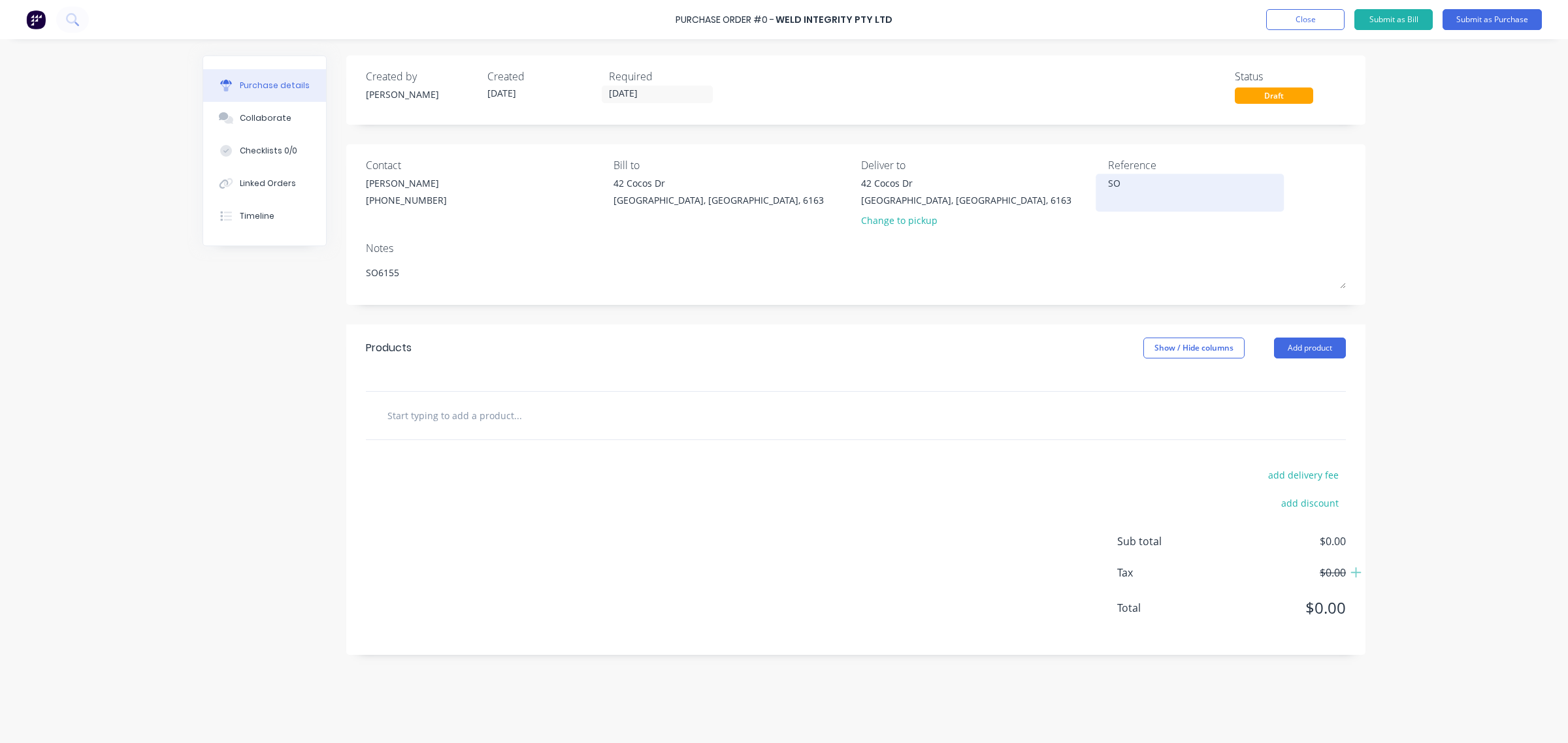
type textarea "x"
type textarea "S"
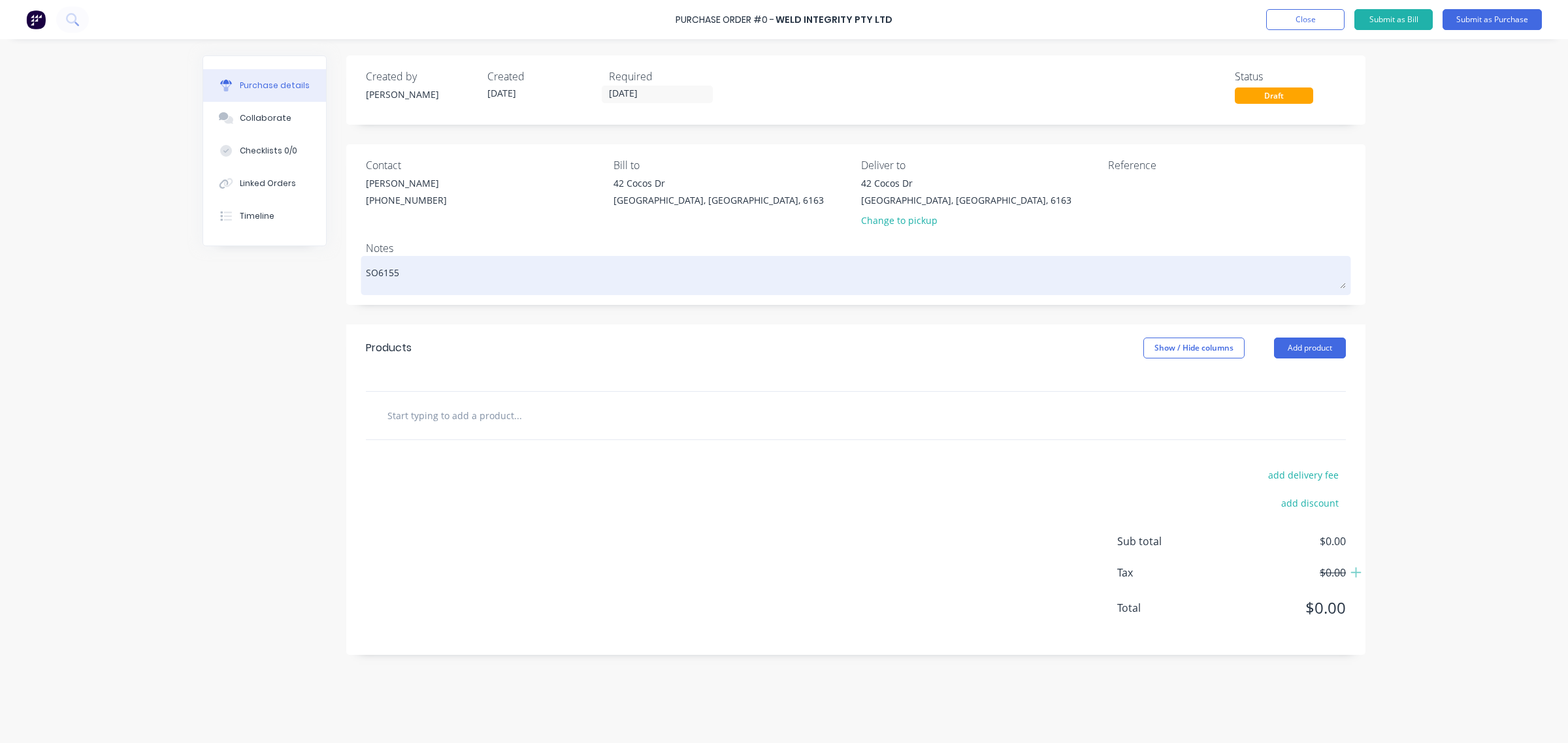
click at [370, 275] on textarea "SO6155" at bounding box center [855, 273] width 980 height 30
click at [376, 274] on textarea "SO6155" at bounding box center [855, 273] width 980 height 30
type textarea "x"
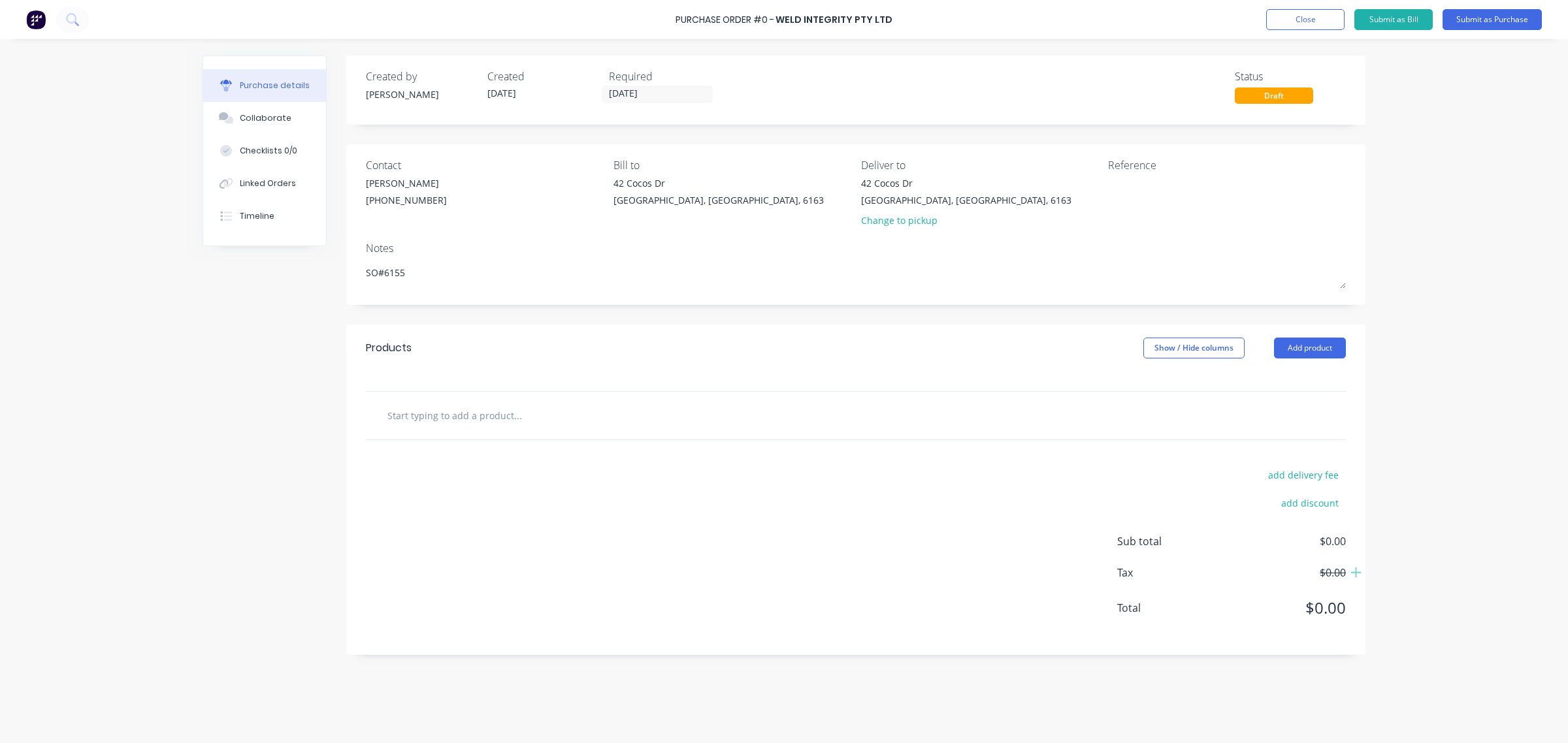
type textarea "SO#6155"
type textarea "x"
type textarea "SO#6155"
click at [843, 541] on div "add delivery fee add discount Sub total $0.00 Tax $0.00 Total $0.00" at bounding box center [855, 547] width 1019 height 215
click at [909, 478] on div "add delivery fee add discount Sub total $0.00 Tax $0.00 Total $0.00" at bounding box center [855, 547] width 1019 height 215
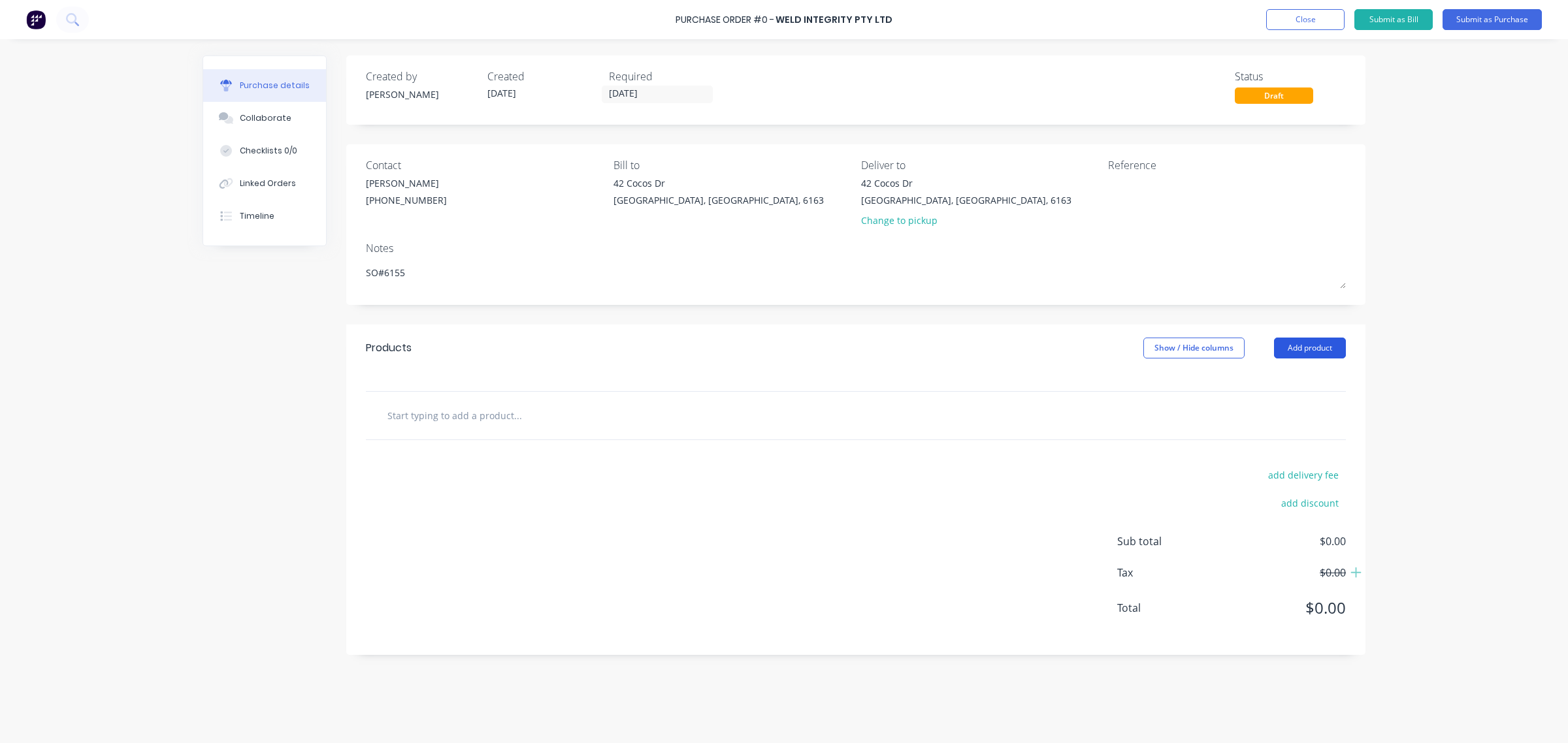
click at [1325, 345] on button "Add product" at bounding box center [1309, 348] width 72 height 21
click at [1318, 386] on div "Product catalogue" at bounding box center [1283, 382] width 101 height 19
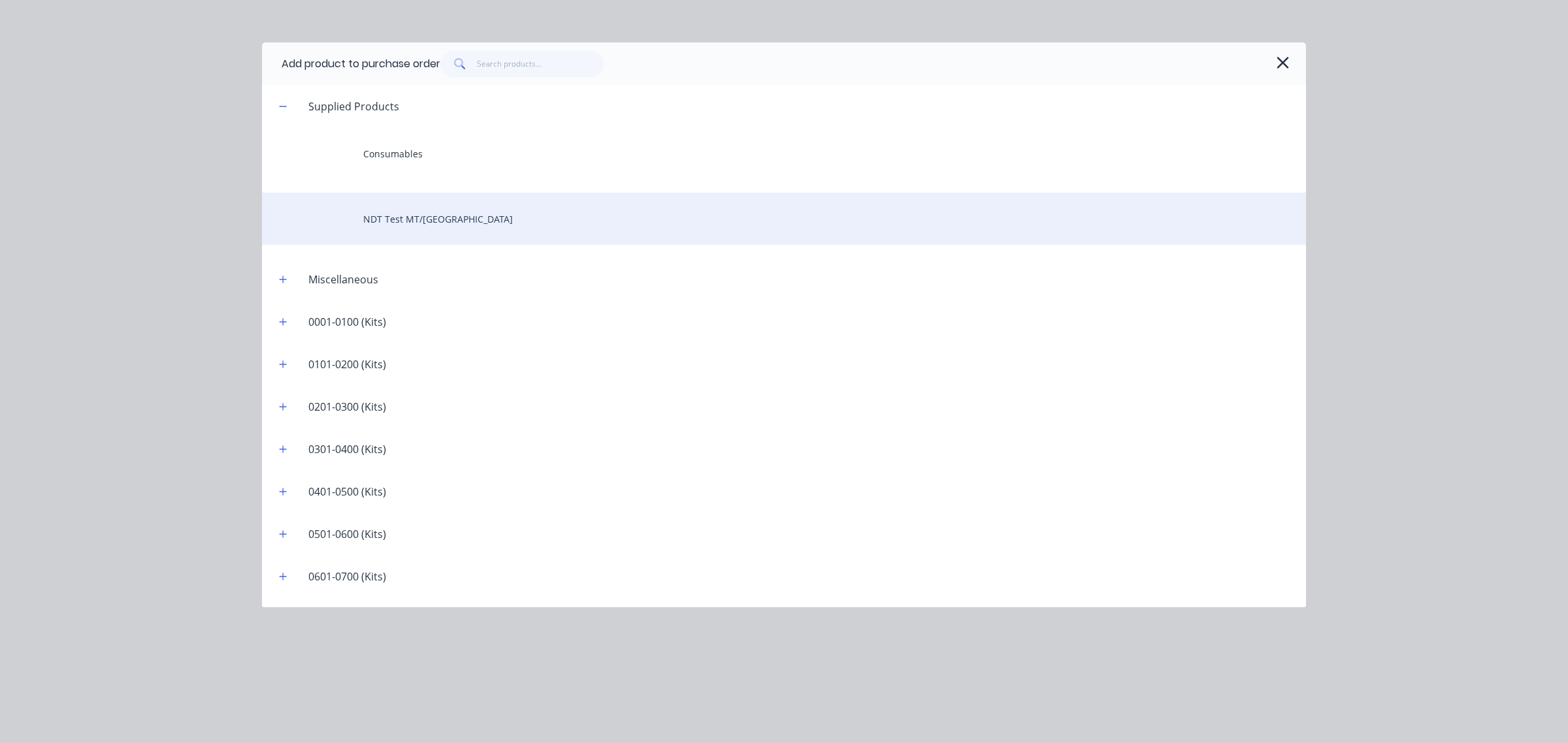
click at [392, 212] on div "NDT Test MT/[GEOGRAPHIC_DATA]" at bounding box center [784, 219] width 1044 height 52
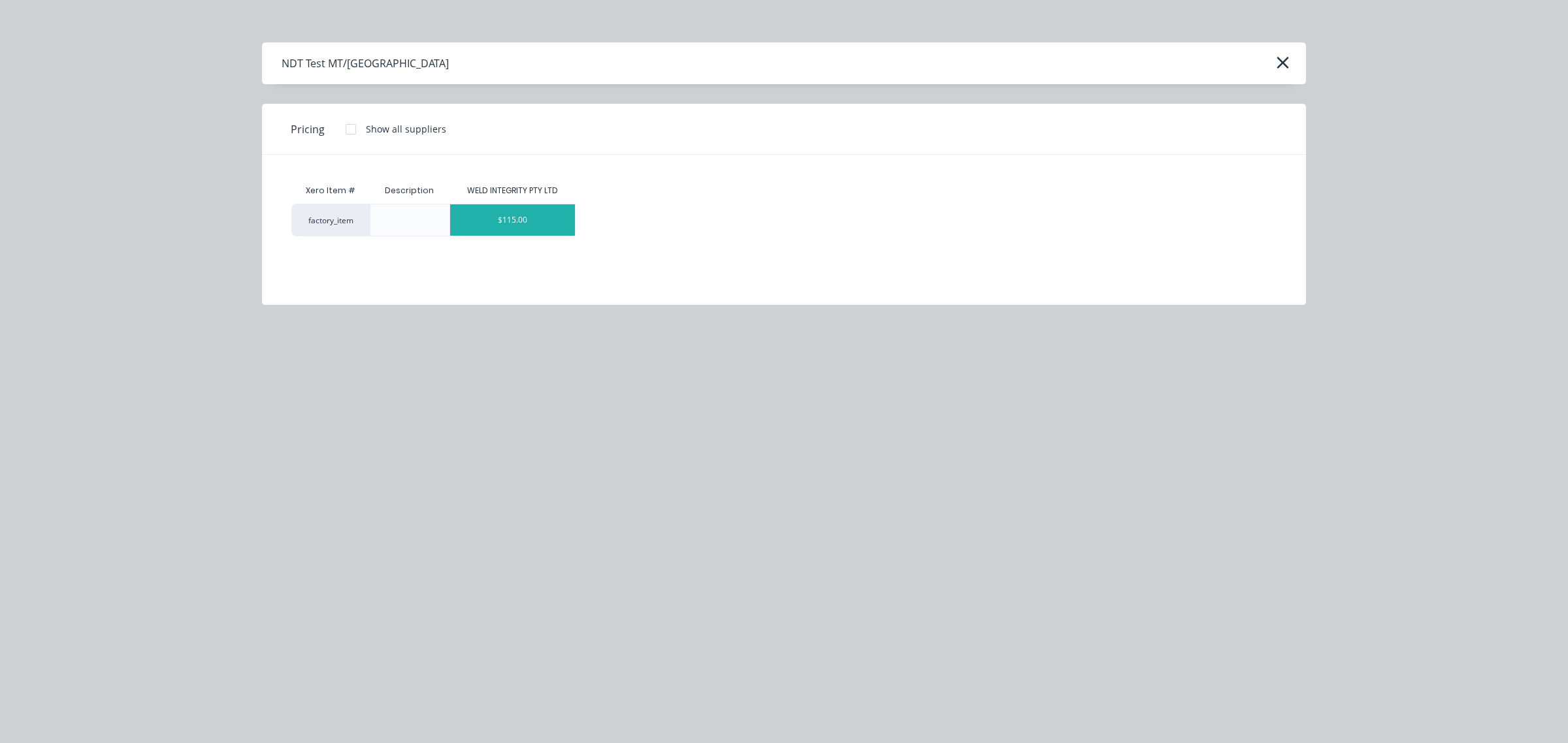
click at [488, 229] on div "$115.00" at bounding box center [512, 220] width 125 height 32
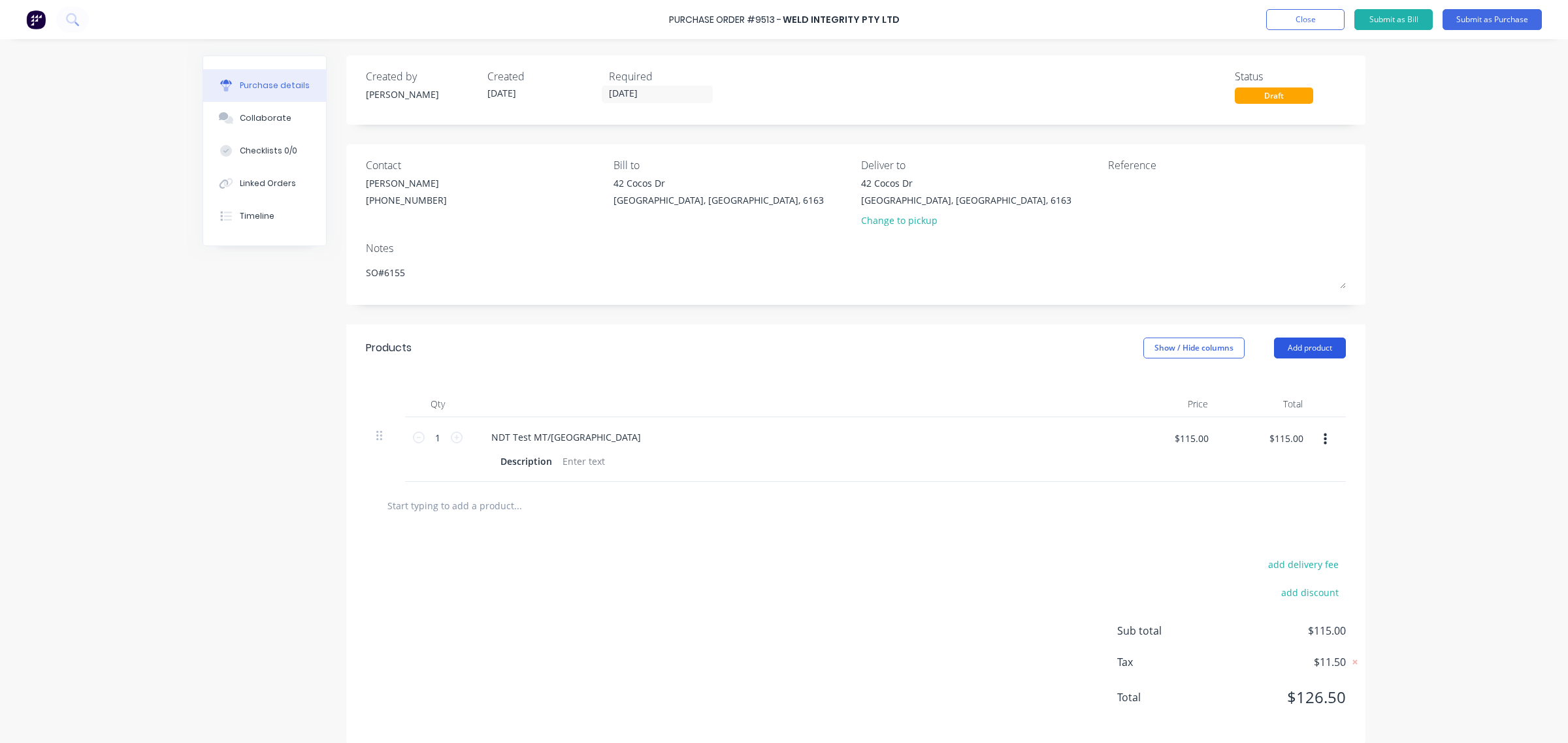
click at [1292, 351] on button "Add product" at bounding box center [1309, 348] width 72 height 21
click at [1292, 386] on div "Product catalogue" at bounding box center [1283, 382] width 101 height 19
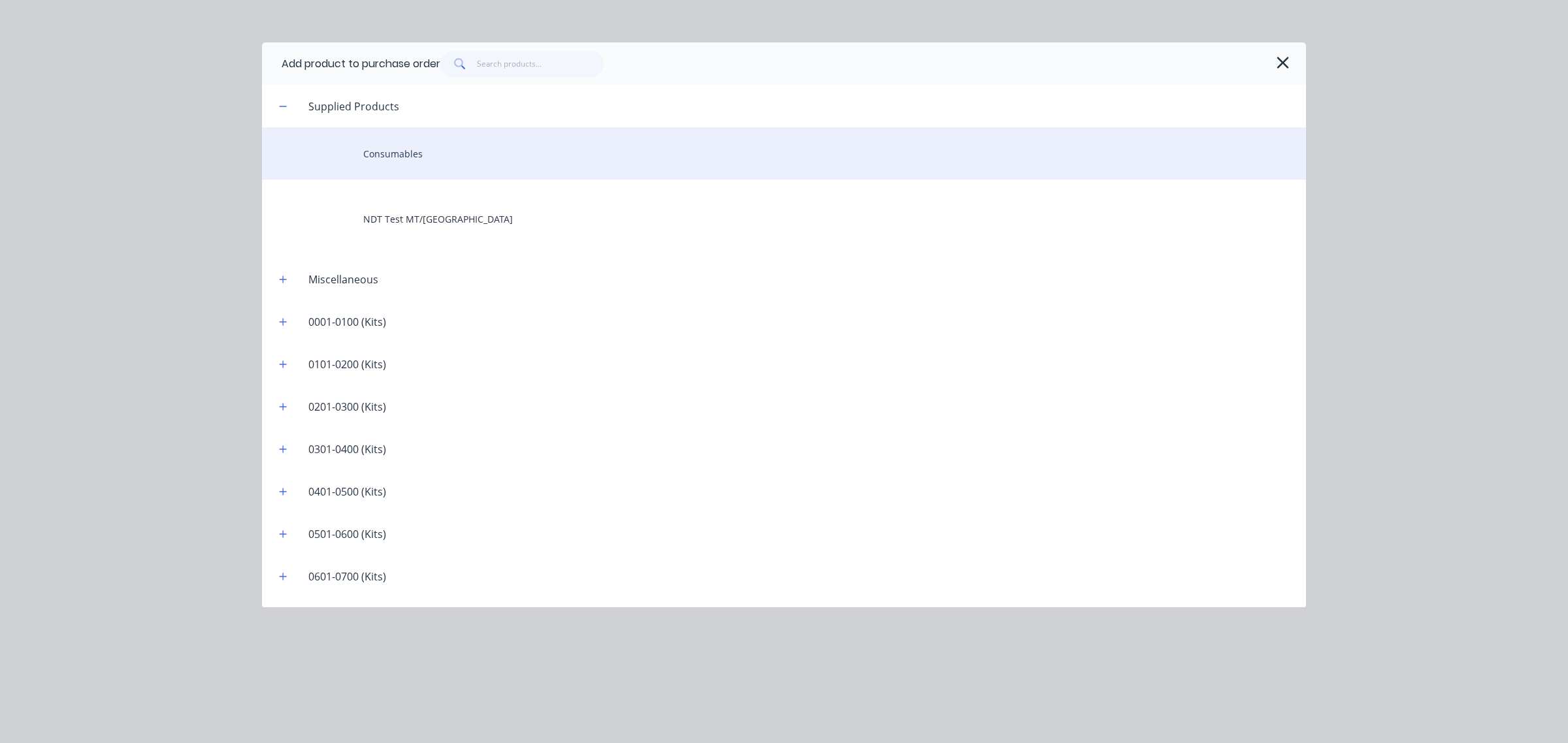
click at [436, 157] on div "Consumables" at bounding box center [784, 153] width 1044 height 52
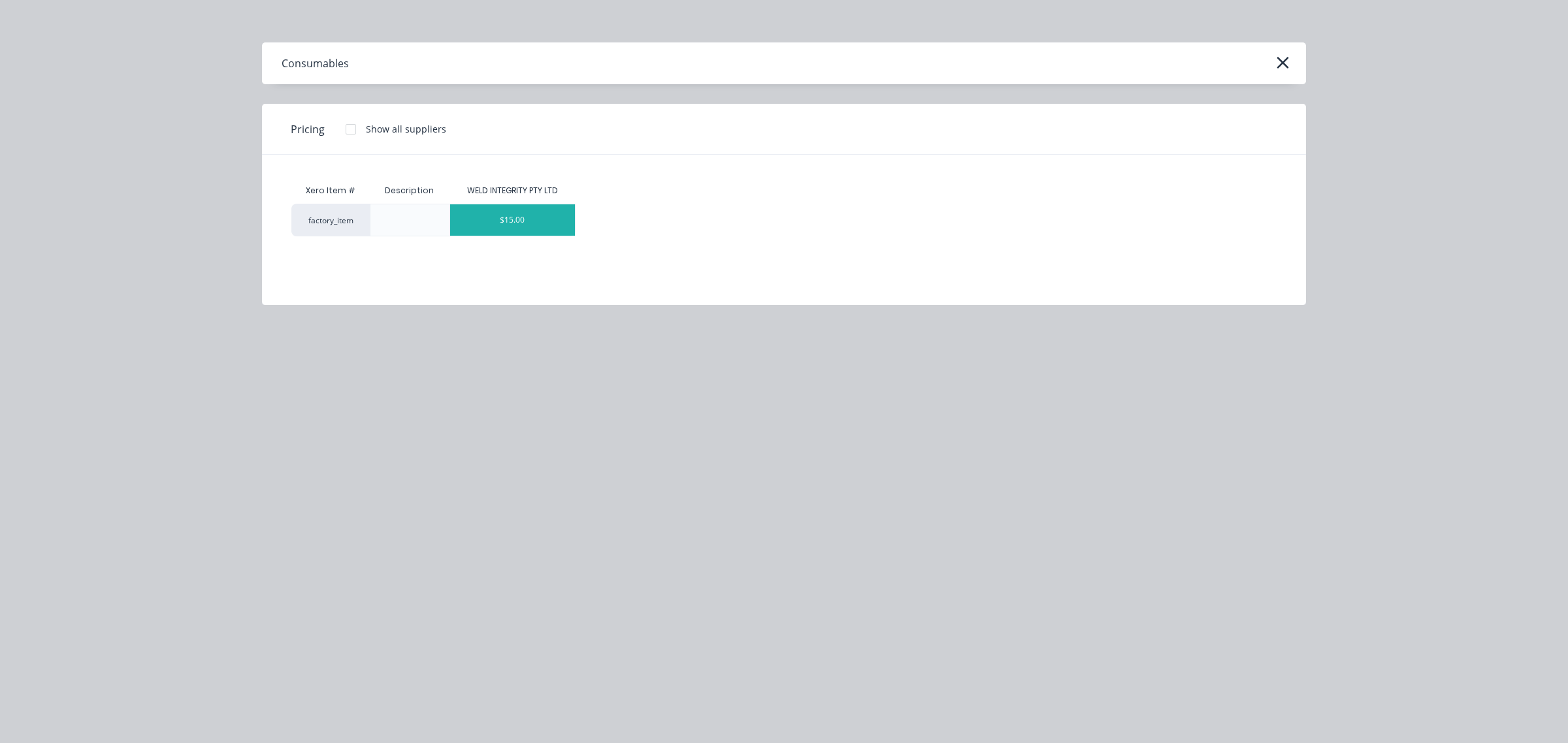
click at [533, 226] on div "$15.00" at bounding box center [512, 220] width 125 height 32
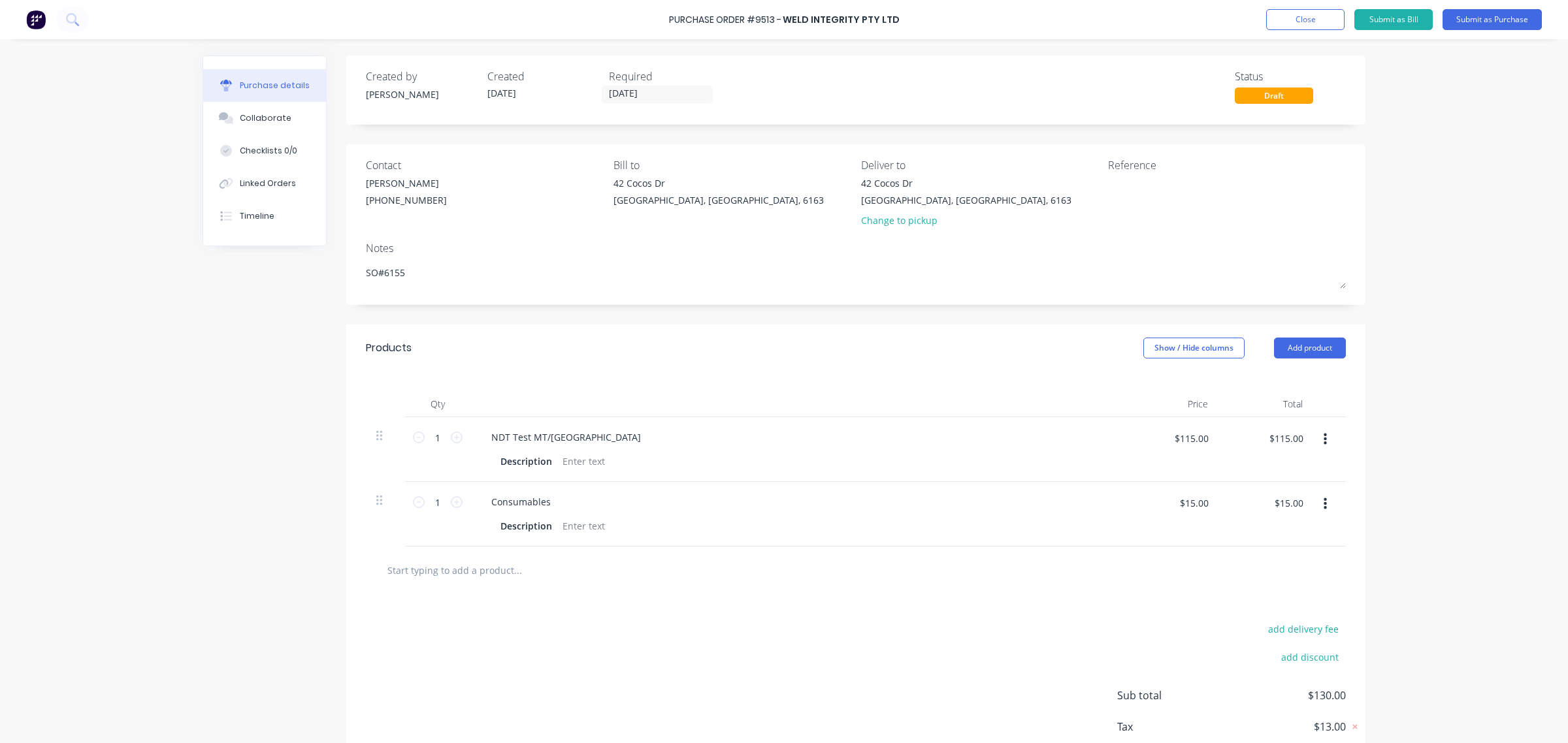
click at [1401, 409] on div "Purchase Order #9513 - WELD INTEGRITY PTY LTD Add product Close Submit as Bill …" at bounding box center [784, 371] width 1568 height 743
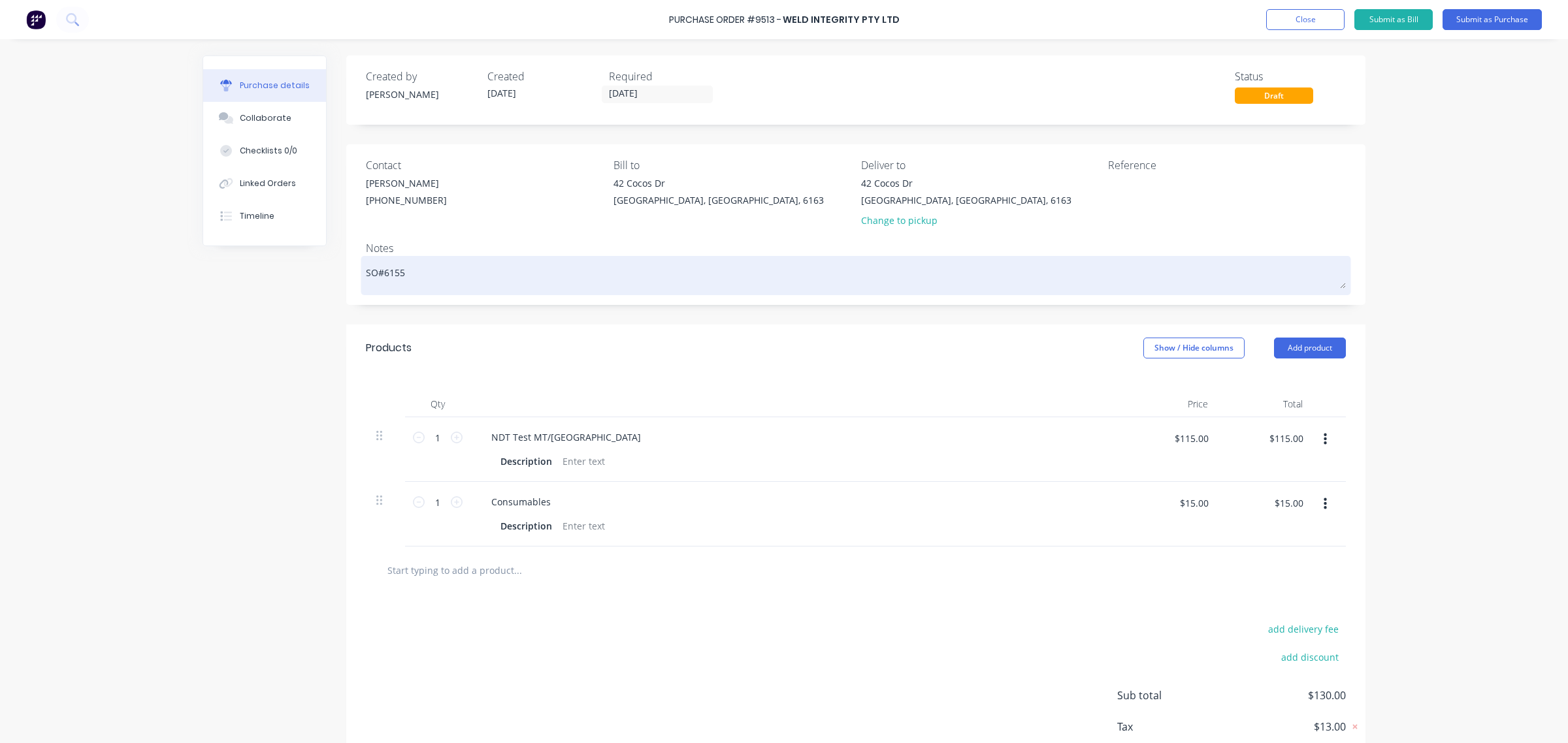
click at [1000, 271] on textarea "SO#6155" at bounding box center [855, 273] width 980 height 30
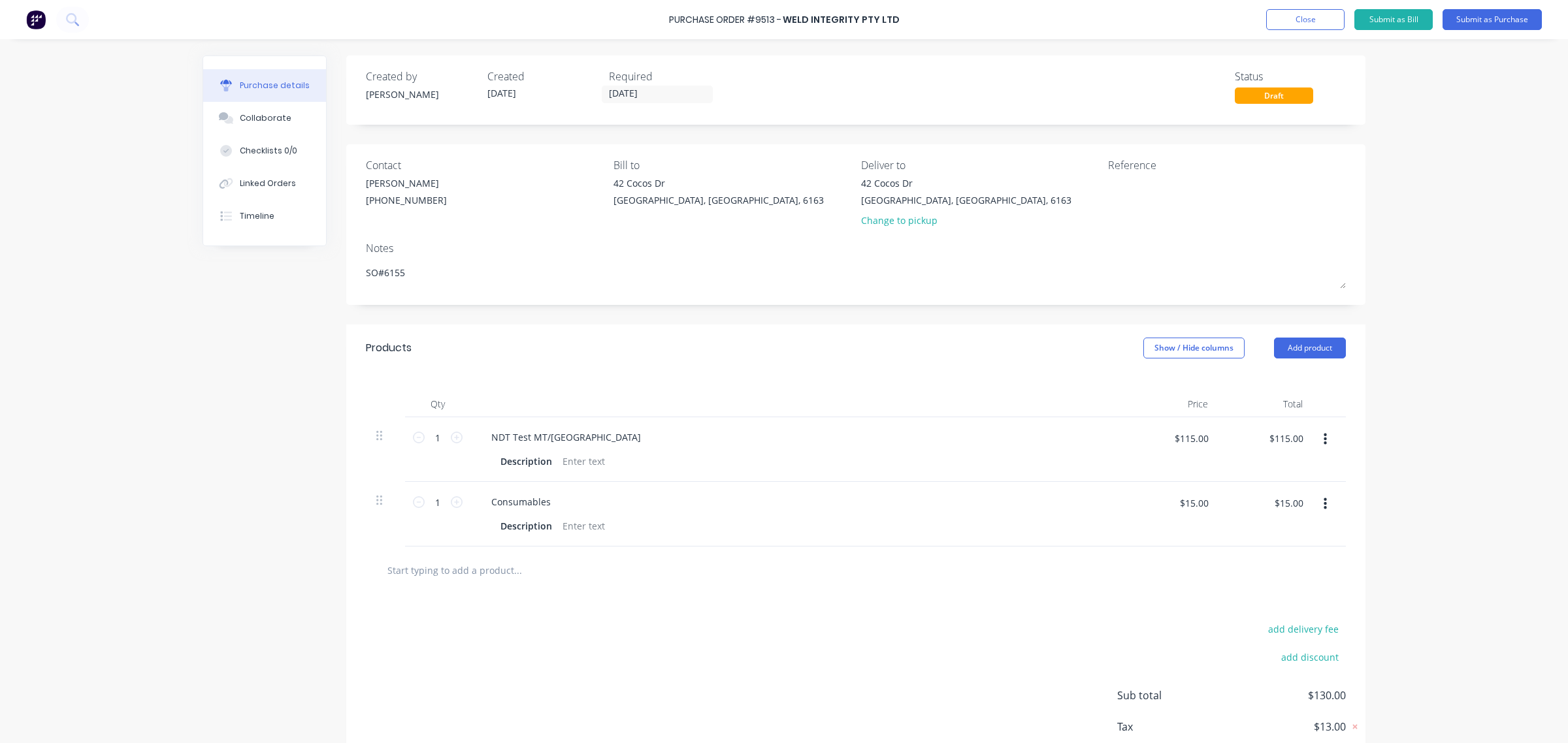
click at [772, 26] on div "Purchase Order #9513 -" at bounding box center [725, 20] width 112 height 13
drag, startPoint x: 776, startPoint y: 16, endPoint x: 673, endPoint y: 19, distance: 103.0
click at [673, 19] on div "Purchase Order #9513 -" at bounding box center [725, 20] width 112 height 13
type textarea "x"
copy div "Purchase Order #951"
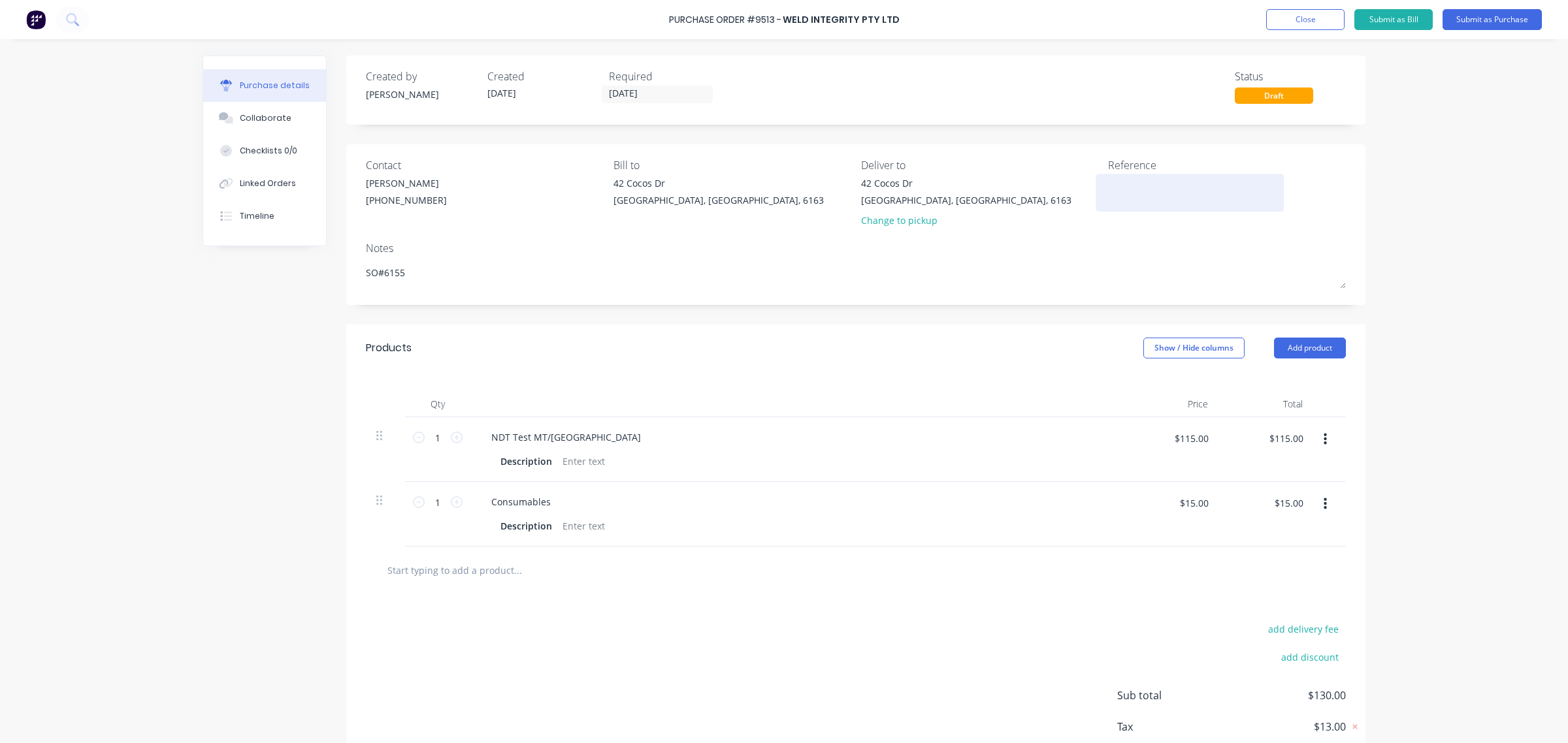
click at [1167, 176] on textarea at bounding box center [1189, 191] width 163 height 30
paste textarea "Purchase Order #951"
type textarea "Purchase Order #951"
type textarea "x"
click at [1425, 282] on div "Purchase Order #9513 - WELD INTEGRITY PTY LTD Add product Close Submit as Bill …" at bounding box center [784, 371] width 1568 height 743
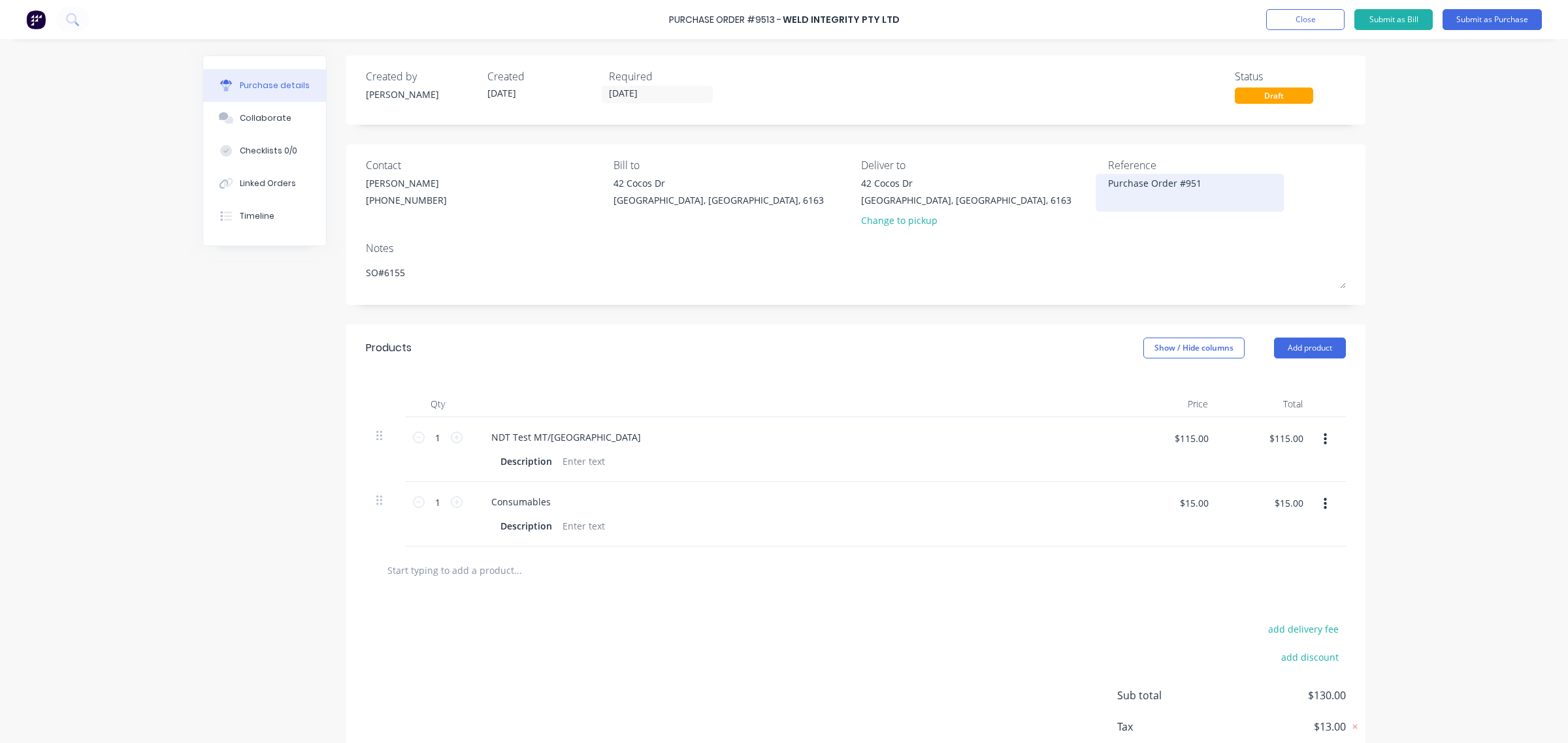
click at [1194, 176] on textarea "Purchase Order #951" at bounding box center [1189, 191] width 163 height 30
type textarea "Purchase Order #9513"
type textarea "x"
type textarea "Purchase Order #9513"
click at [985, 554] on div at bounding box center [855, 570] width 980 height 48
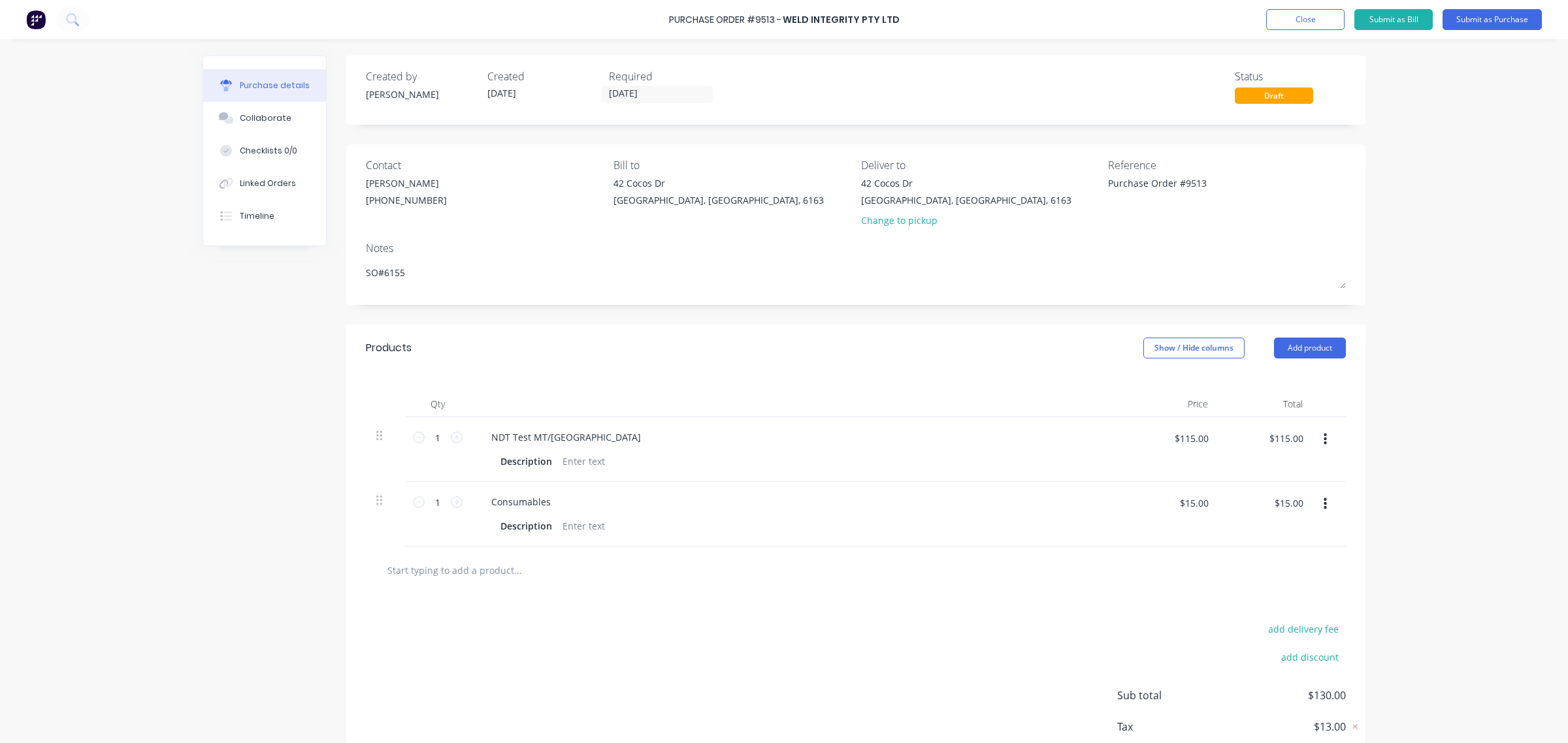
click at [1455, 330] on div "Purchase Order #9513 - WELD INTEGRITY PTY LTD Add product Close Submit as Bill …" at bounding box center [784, 371] width 1568 height 743
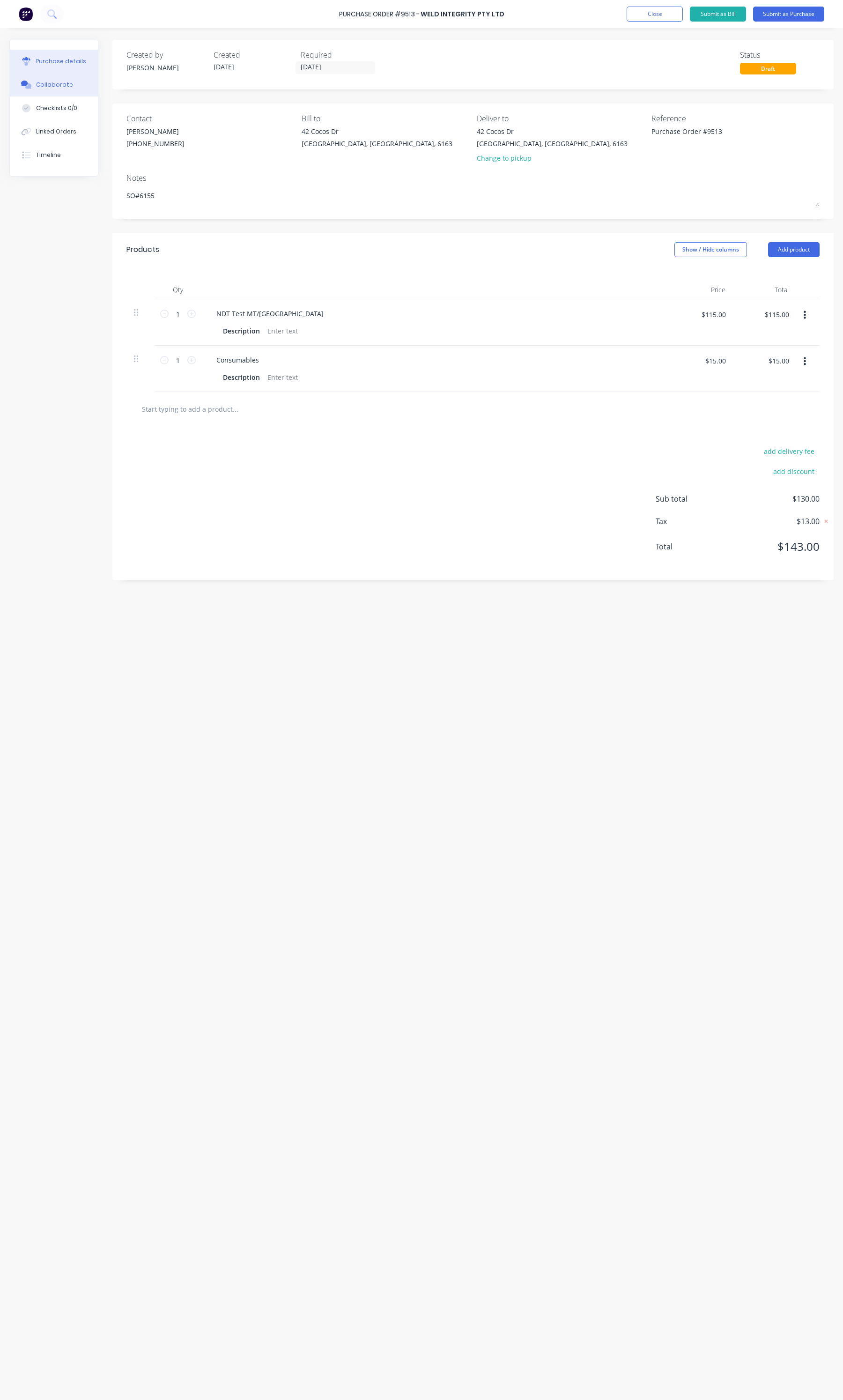
type textarea "x"
click at [43, 83] on div "Collaborate" at bounding box center [54, 85] width 37 height 8
